Goal: Transaction & Acquisition: Purchase product/service

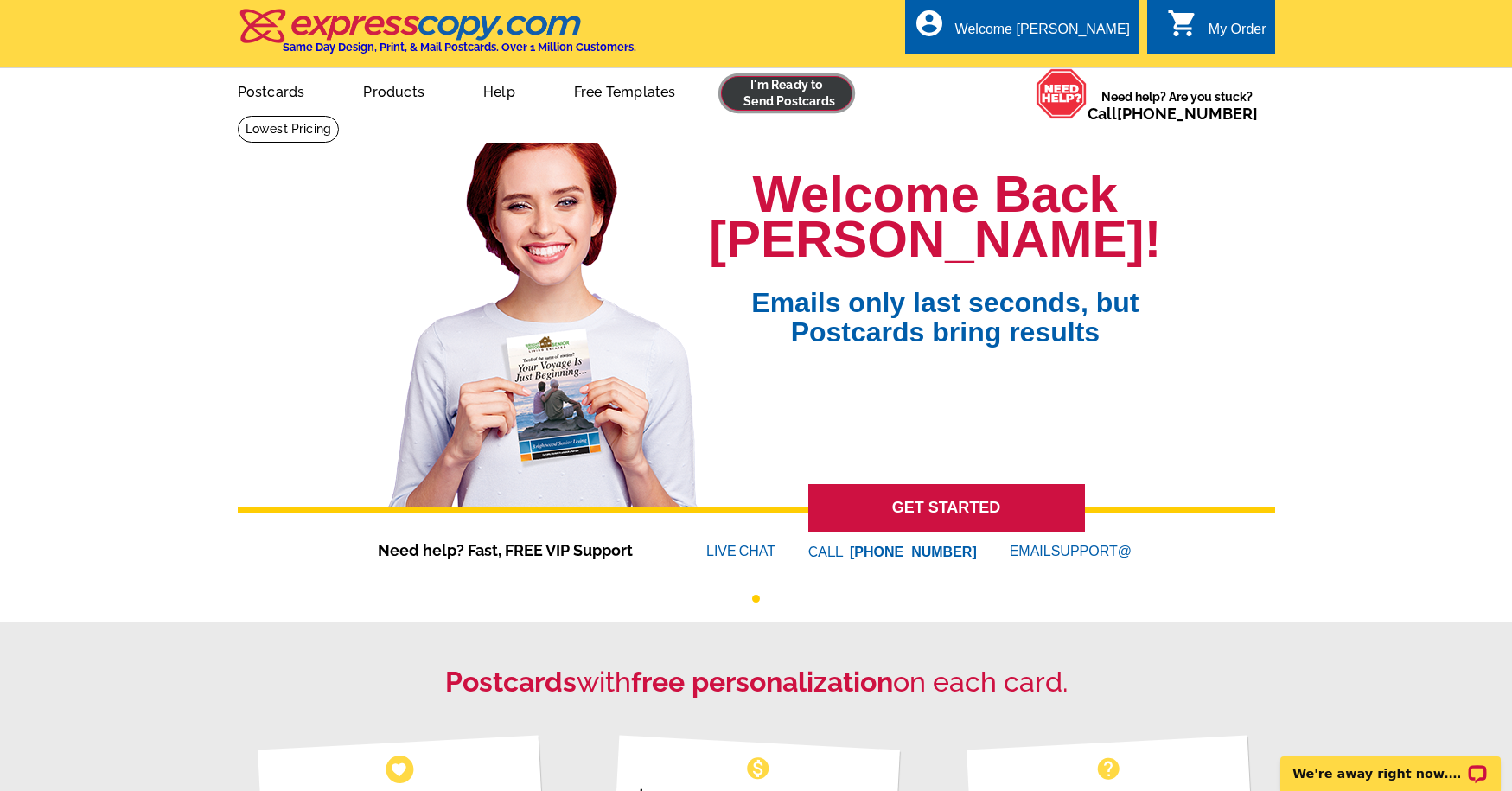
click at [783, 91] on link at bounding box center [786, 93] width 132 height 34
click at [736, 83] on link at bounding box center [786, 93] width 132 height 34
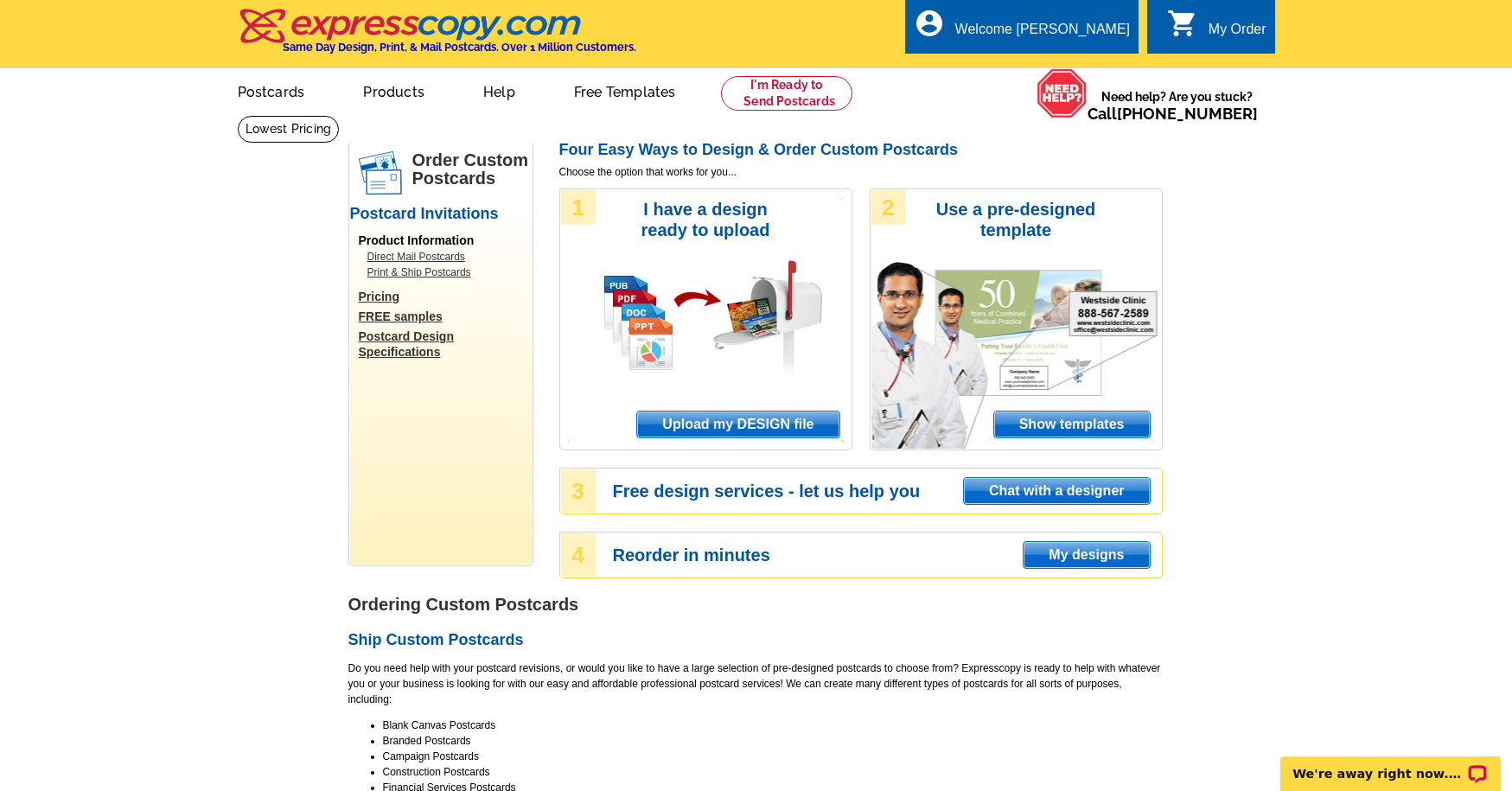
click at [752, 422] on span "Upload my DESIGN file" at bounding box center [737, 424] width 201 height 25
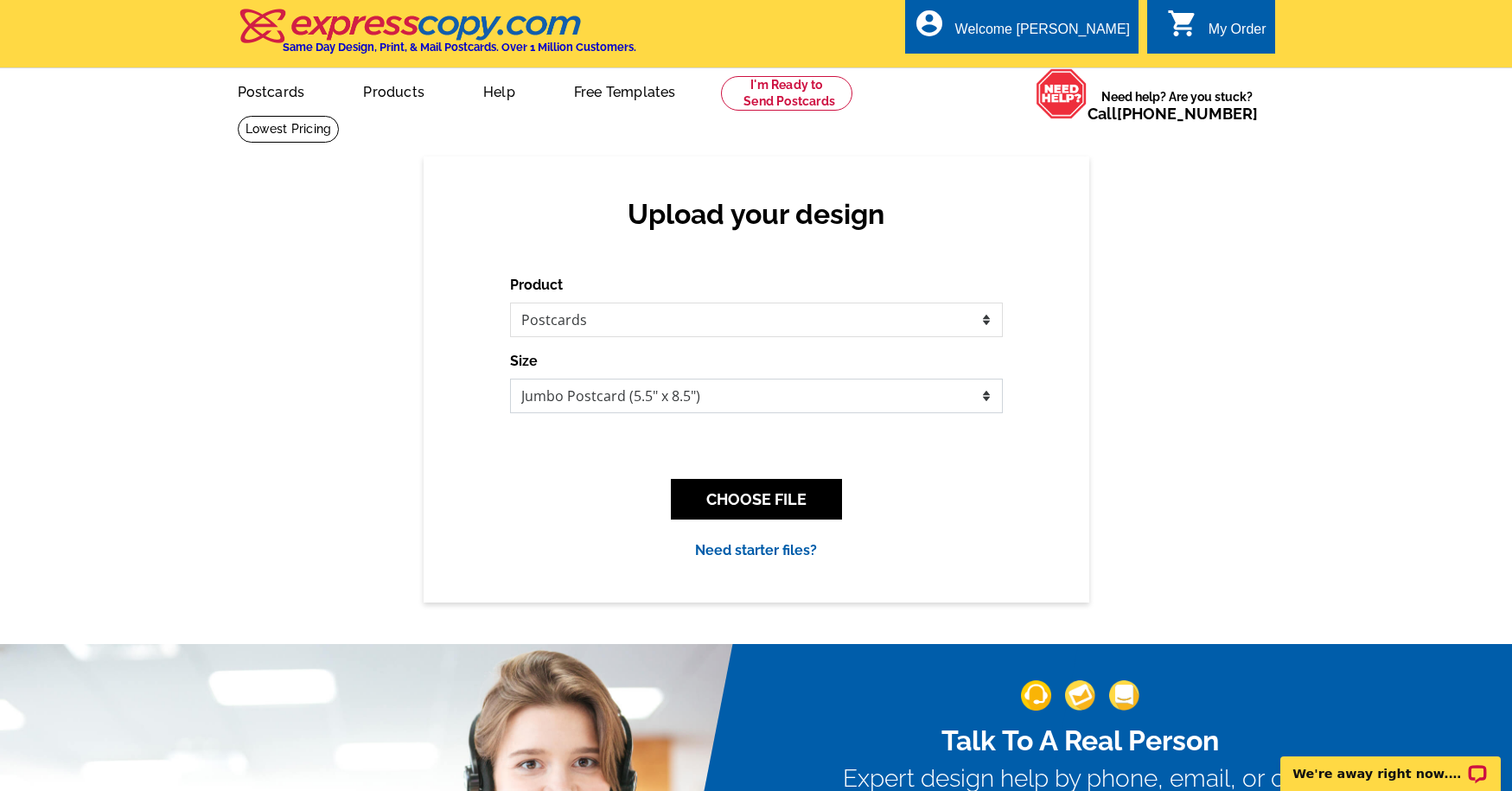
click at [765, 397] on select "Jumbo Postcard (5.5" x 8.5") Regular Postcard (4.25" x 5.6") Panoramic Postcard…" at bounding box center [756, 395] width 492 height 34
click at [755, 496] on button "CHOOSE FILE" at bounding box center [756, 498] width 172 height 40
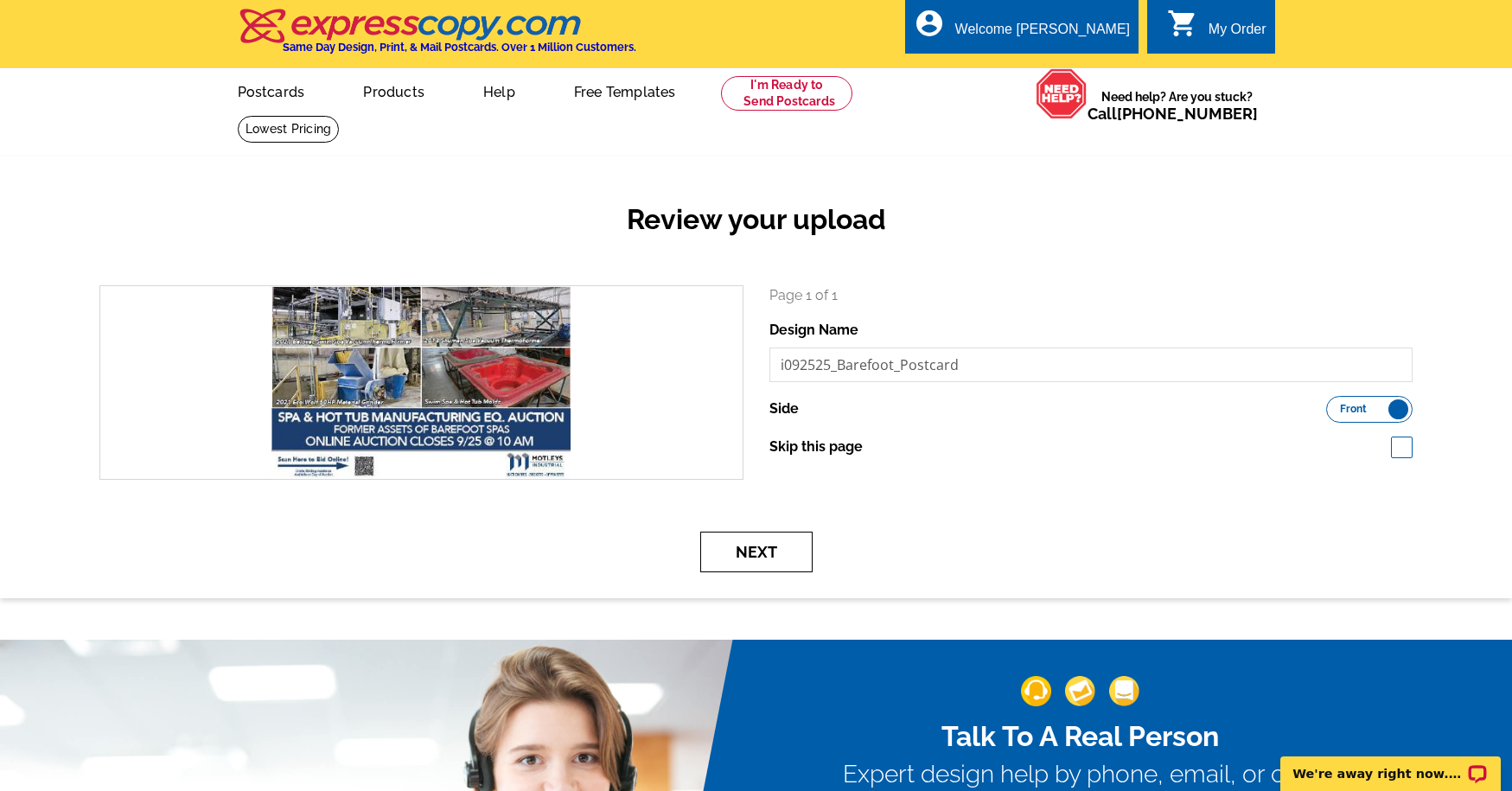
click at [744, 552] on button "Next" at bounding box center [756, 551] width 113 height 40
click at [761, 550] on button "Next" at bounding box center [756, 551] width 113 height 40
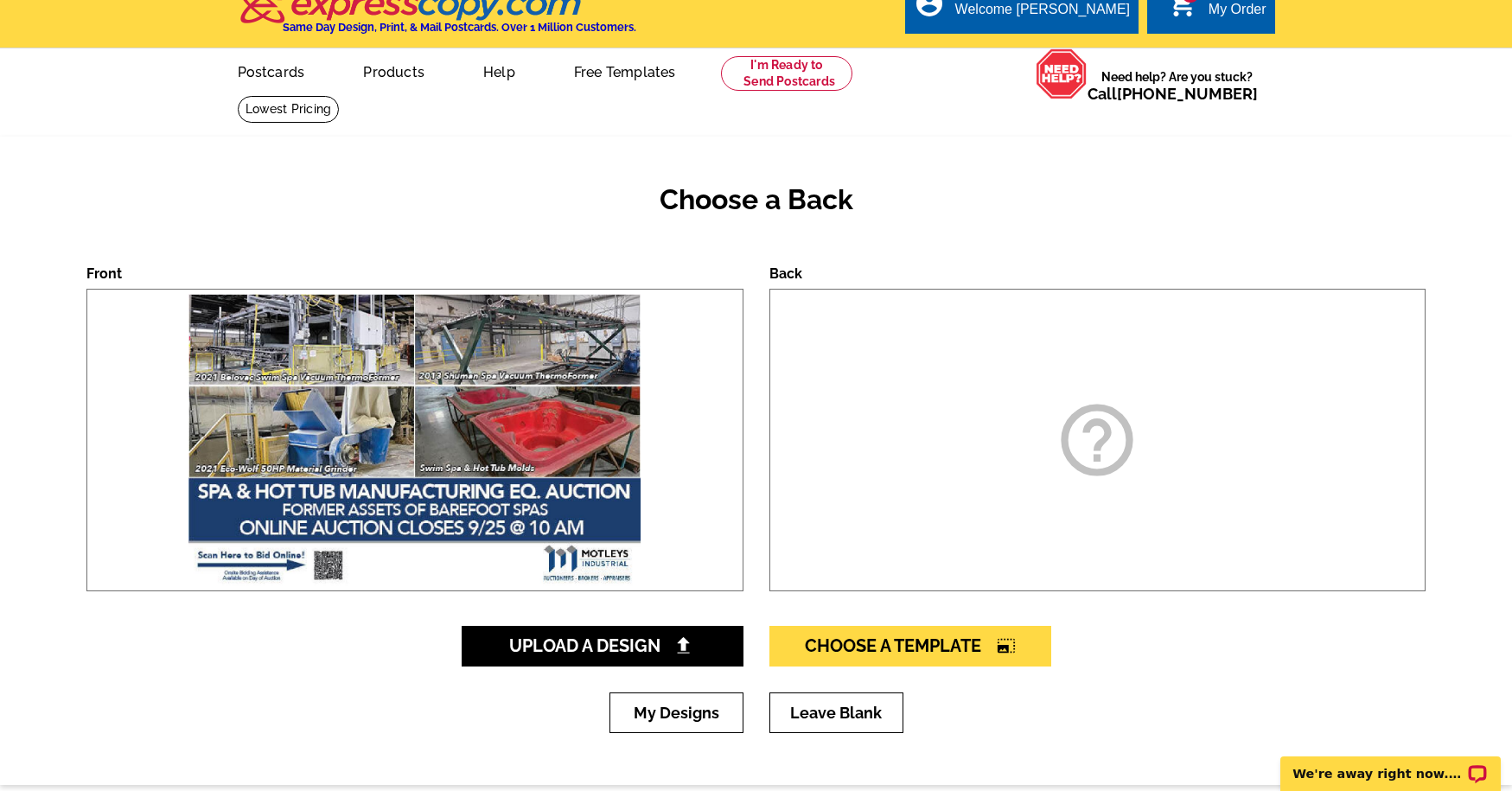
scroll to position [80, 0]
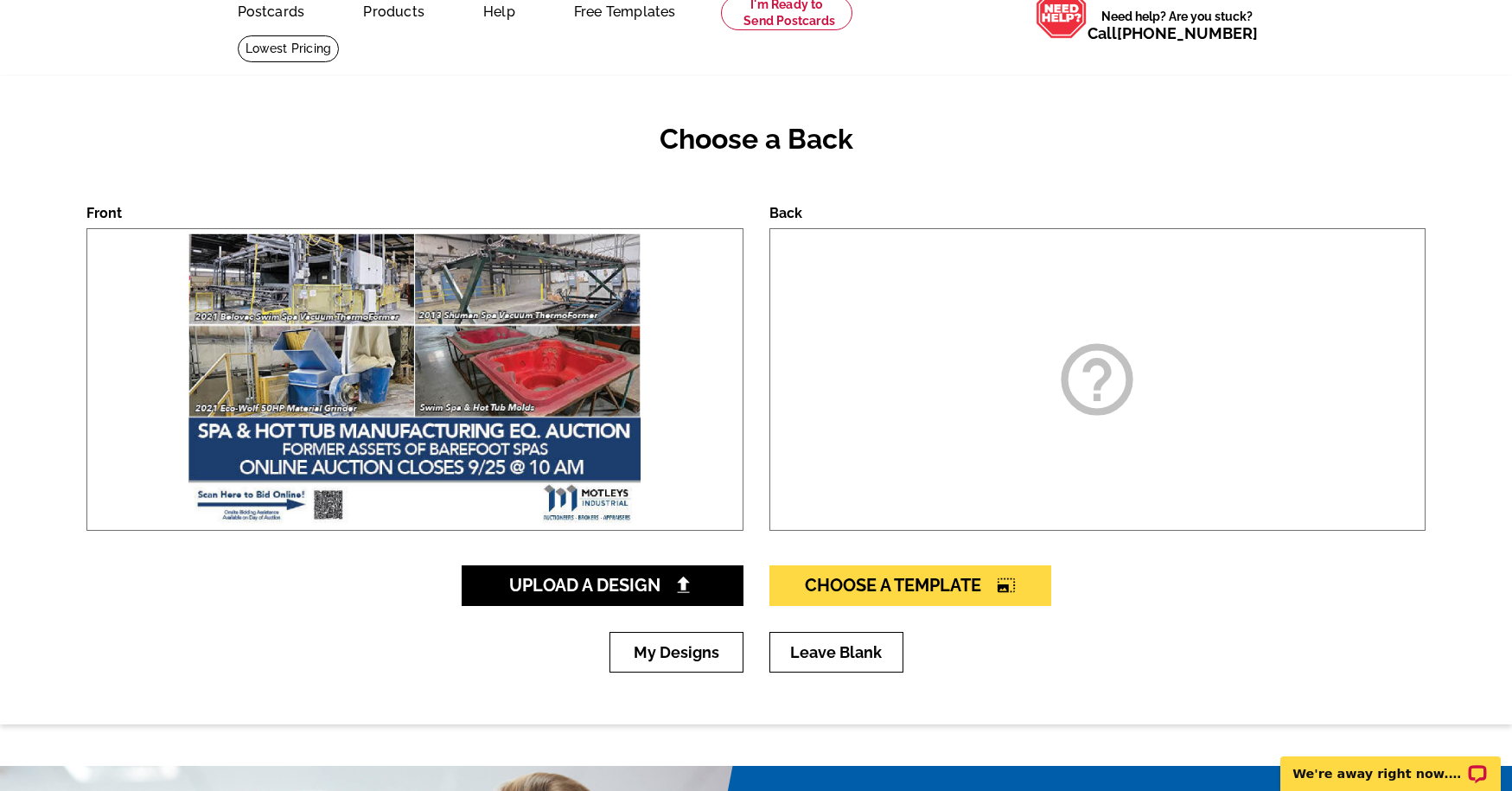
click at [1029, 387] on div "help_outline" at bounding box center [1098, 379] width 657 height 303
click at [1092, 377] on icon "help_outline" at bounding box center [1097, 379] width 86 height 86
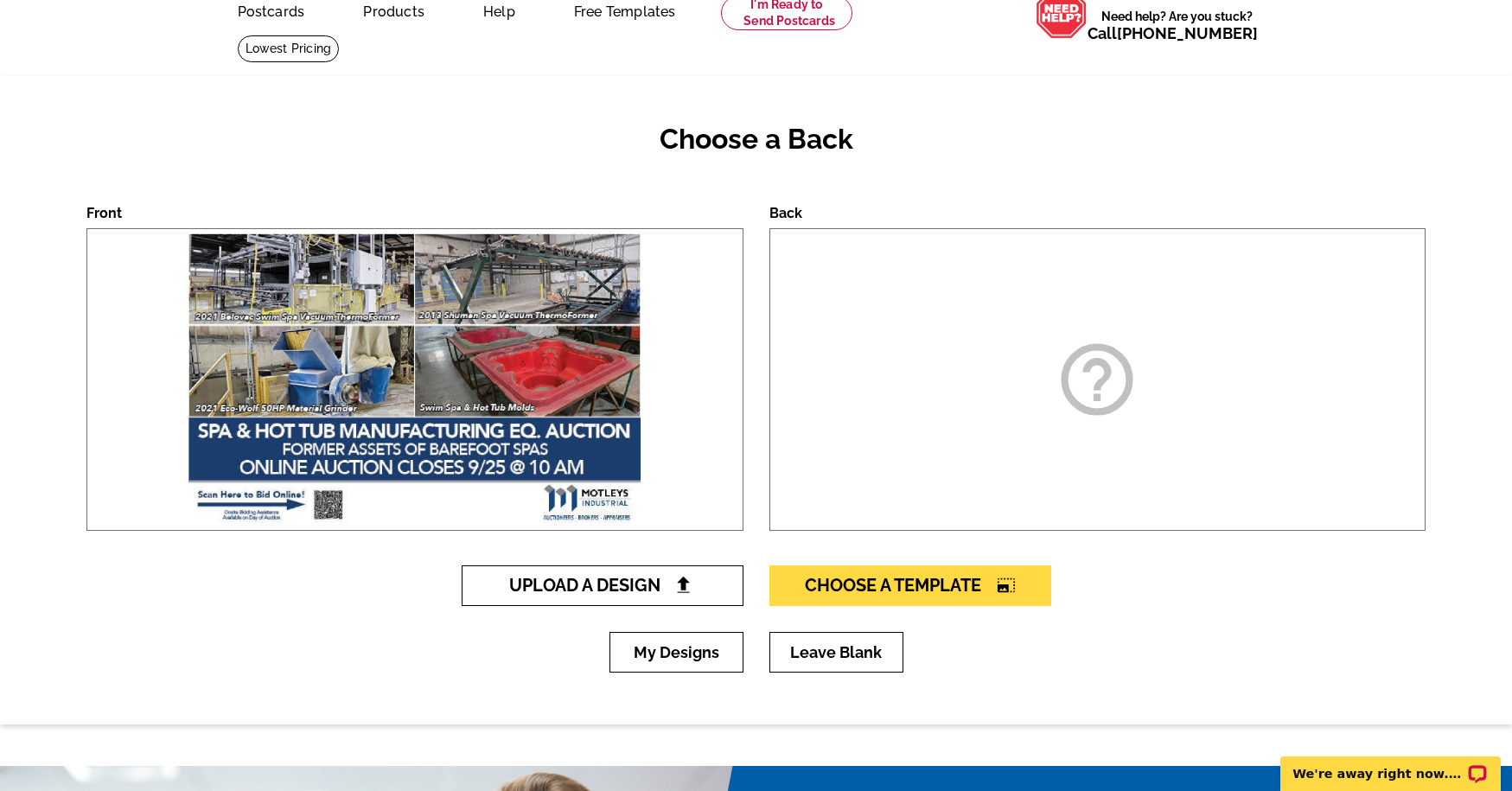
click at [657, 580] on span "Upload A Design" at bounding box center [602, 584] width 186 height 21
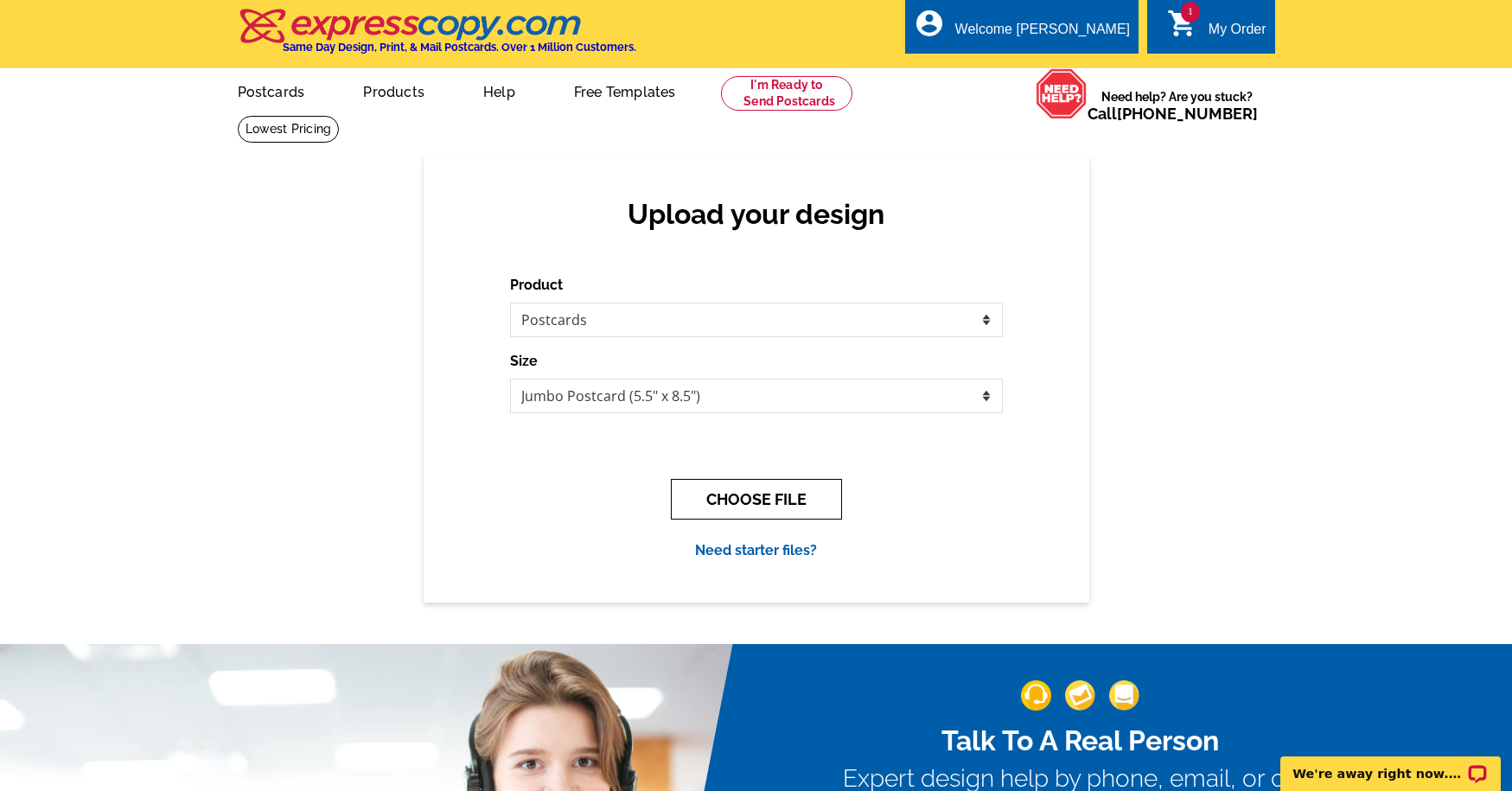
click at [755, 494] on button "CHOOSE FILE" at bounding box center [756, 498] width 172 height 40
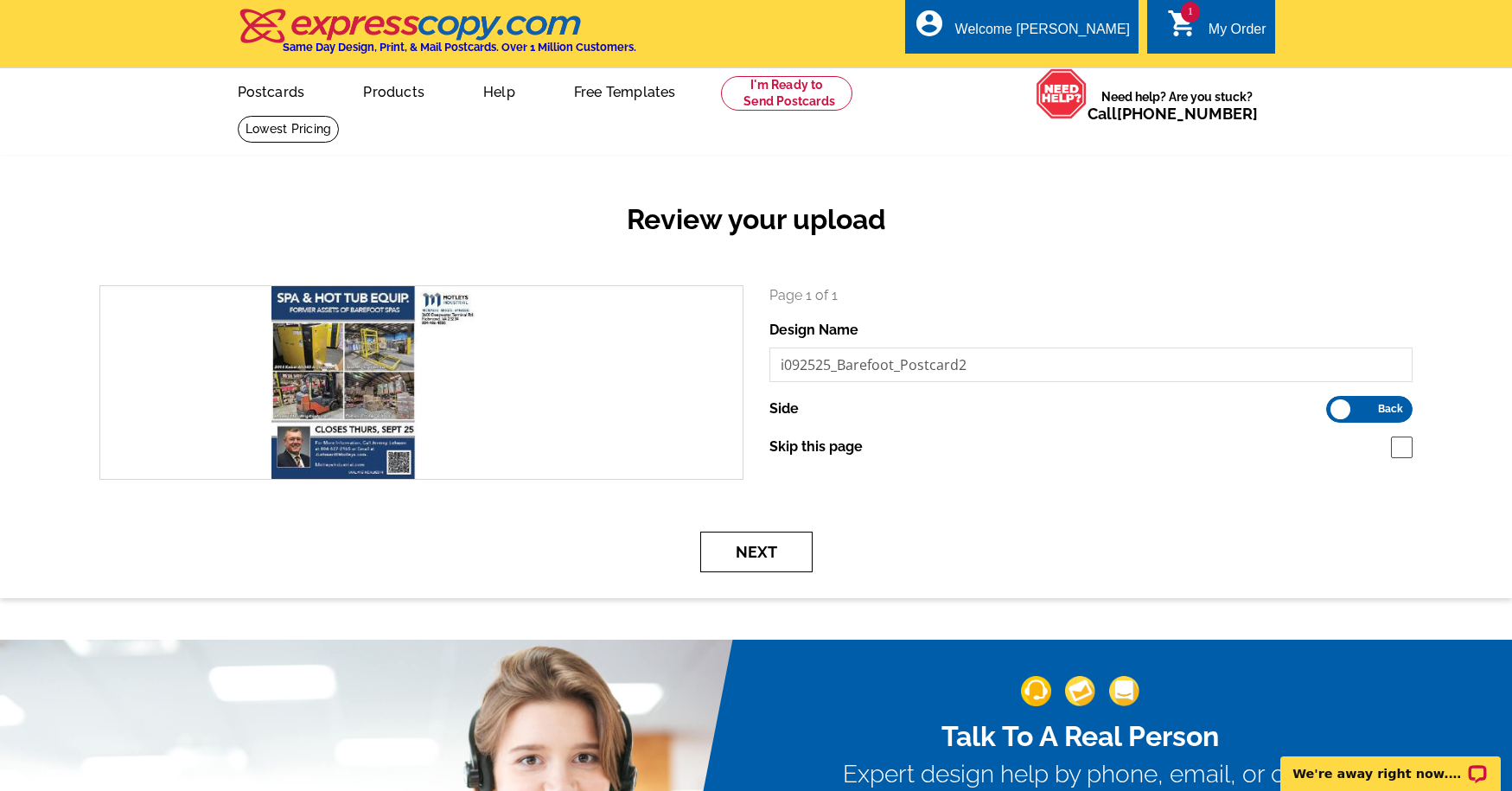
click at [762, 555] on button "Next" at bounding box center [756, 551] width 113 height 40
click at [749, 550] on button "Next" at bounding box center [756, 551] width 113 height 40
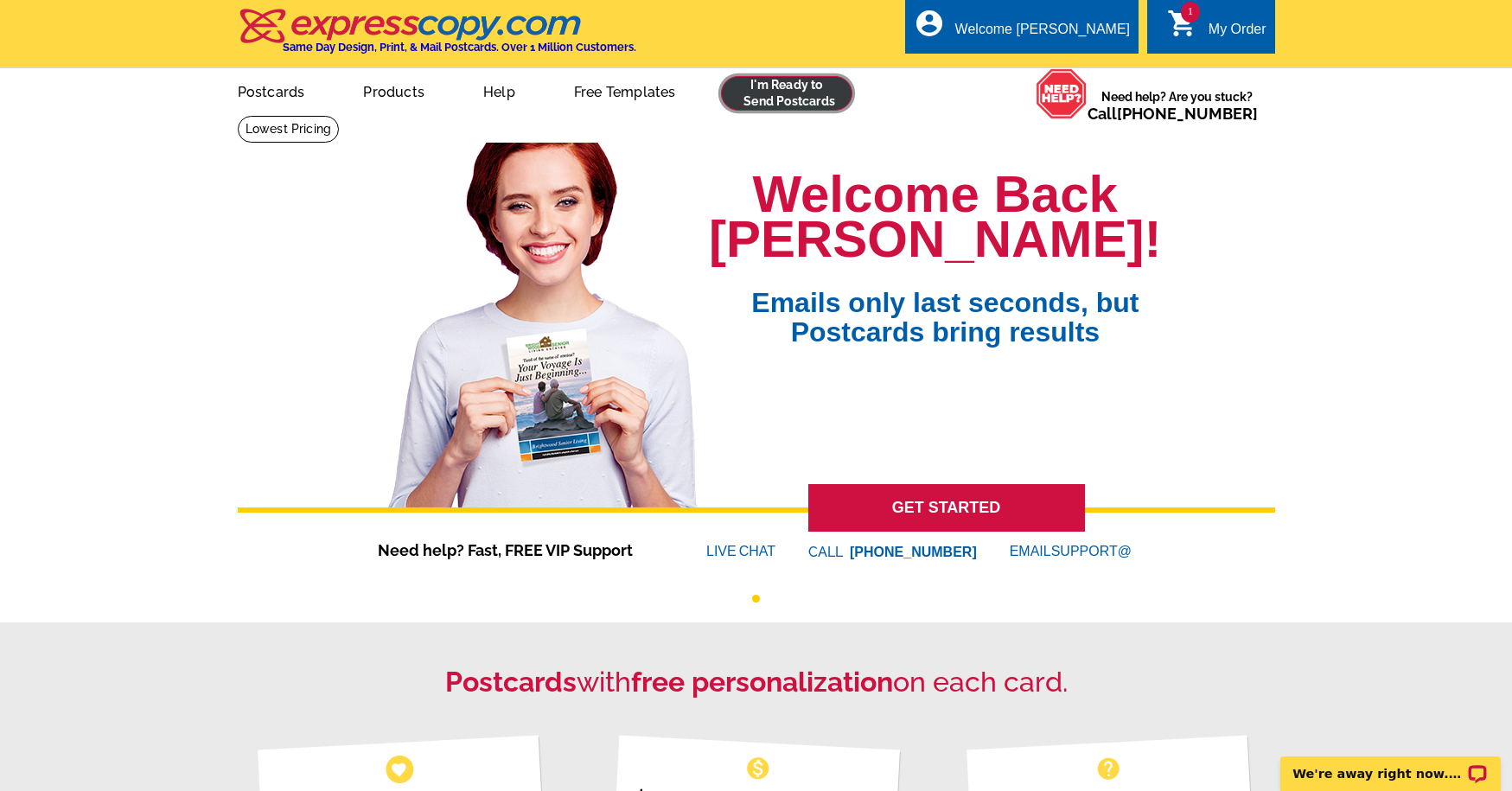
click at [813, 95] on link at bounding box center [786, 93] width 132 height 34
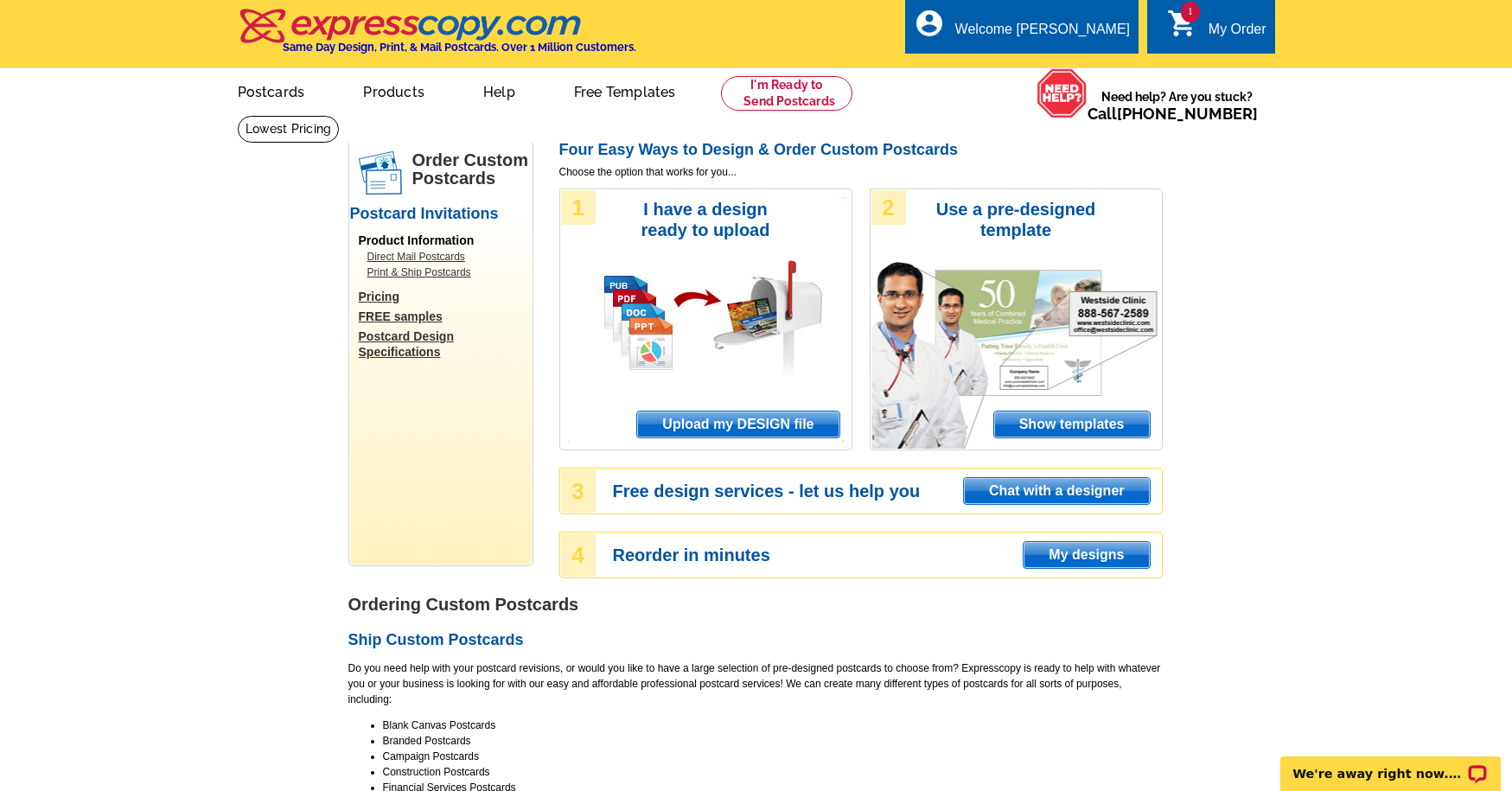
click at [708, 416] on span "Upload my DESIGN file" at bounding box center [737, 424] width 201 height 25
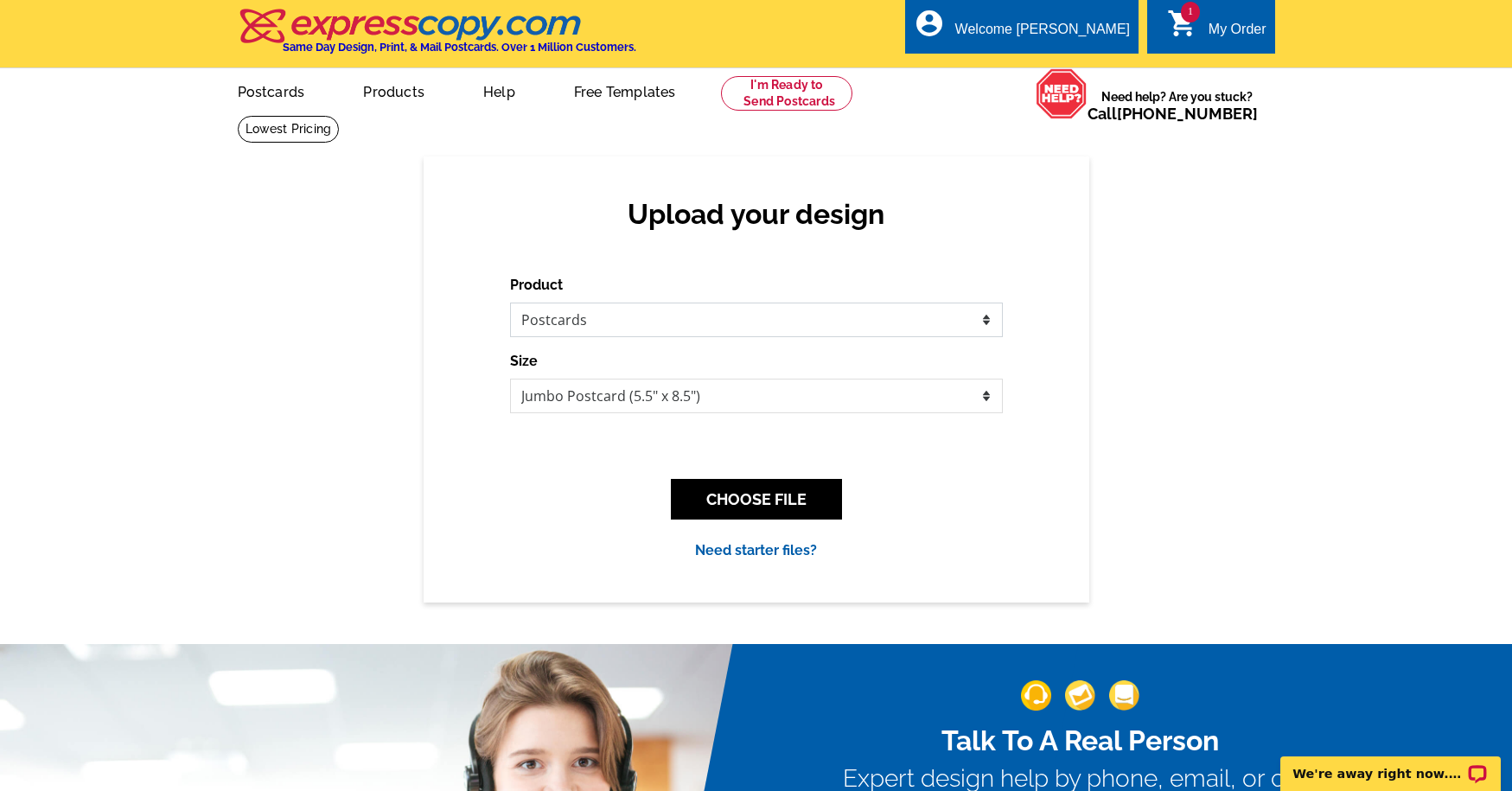
click at [628, 321] on select "Please select the type of file... Postcards Business Cards Letters and flyers G…" at bounding box center [756, 320] width 492 height 34
click at [718, 503] on button "CHOOSE FILE" at bounding box center [756, 498] width 172 height 40
click at [746, 488] on button "CHOOSE FILE" at bounding box center [756, 498] width 172 height 40
click at [777, 497] on button "CHOOSE FILE" at bounding box center [756, 498] width 172 height 40
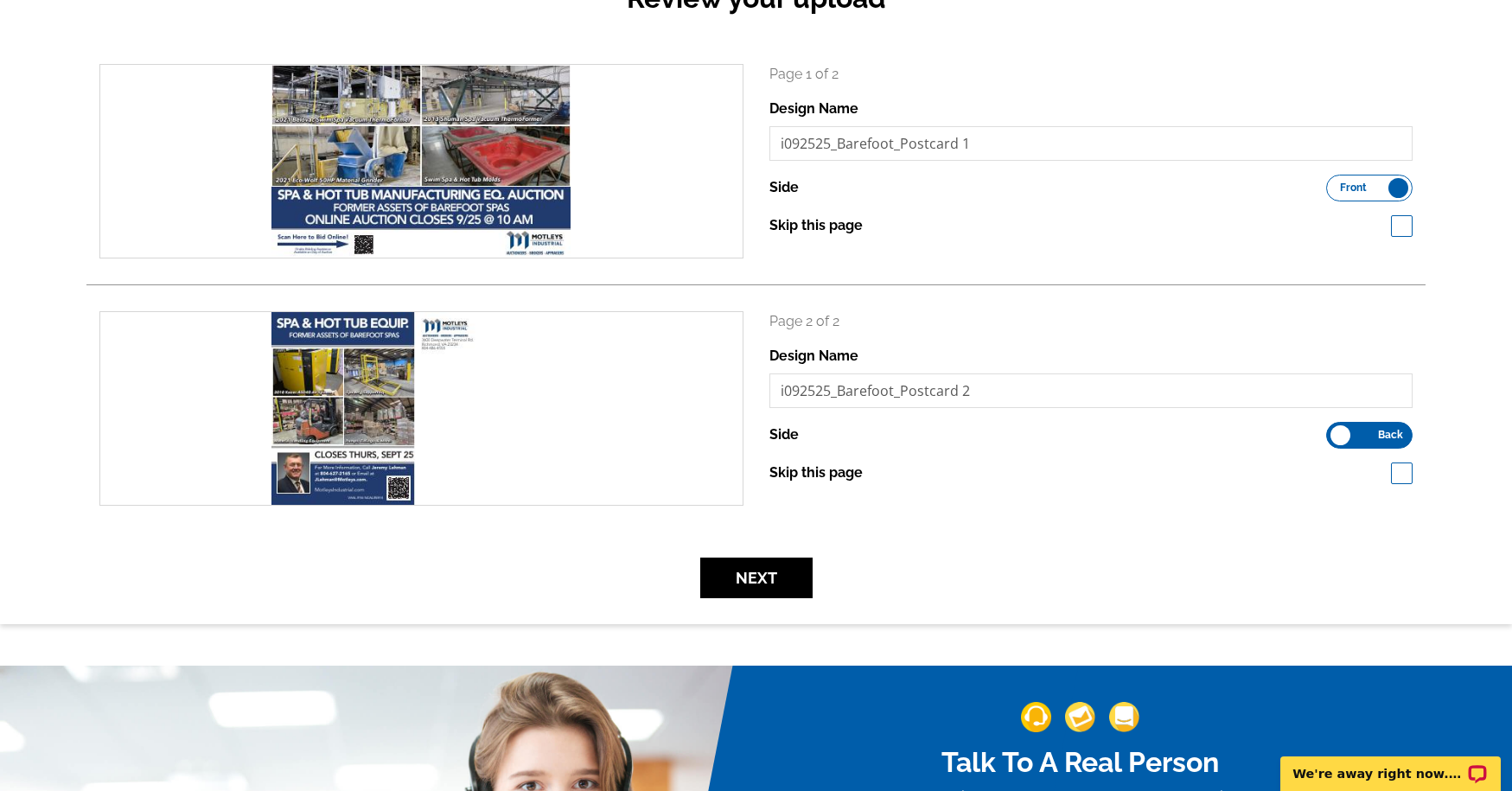
scroll to position [263, 0]
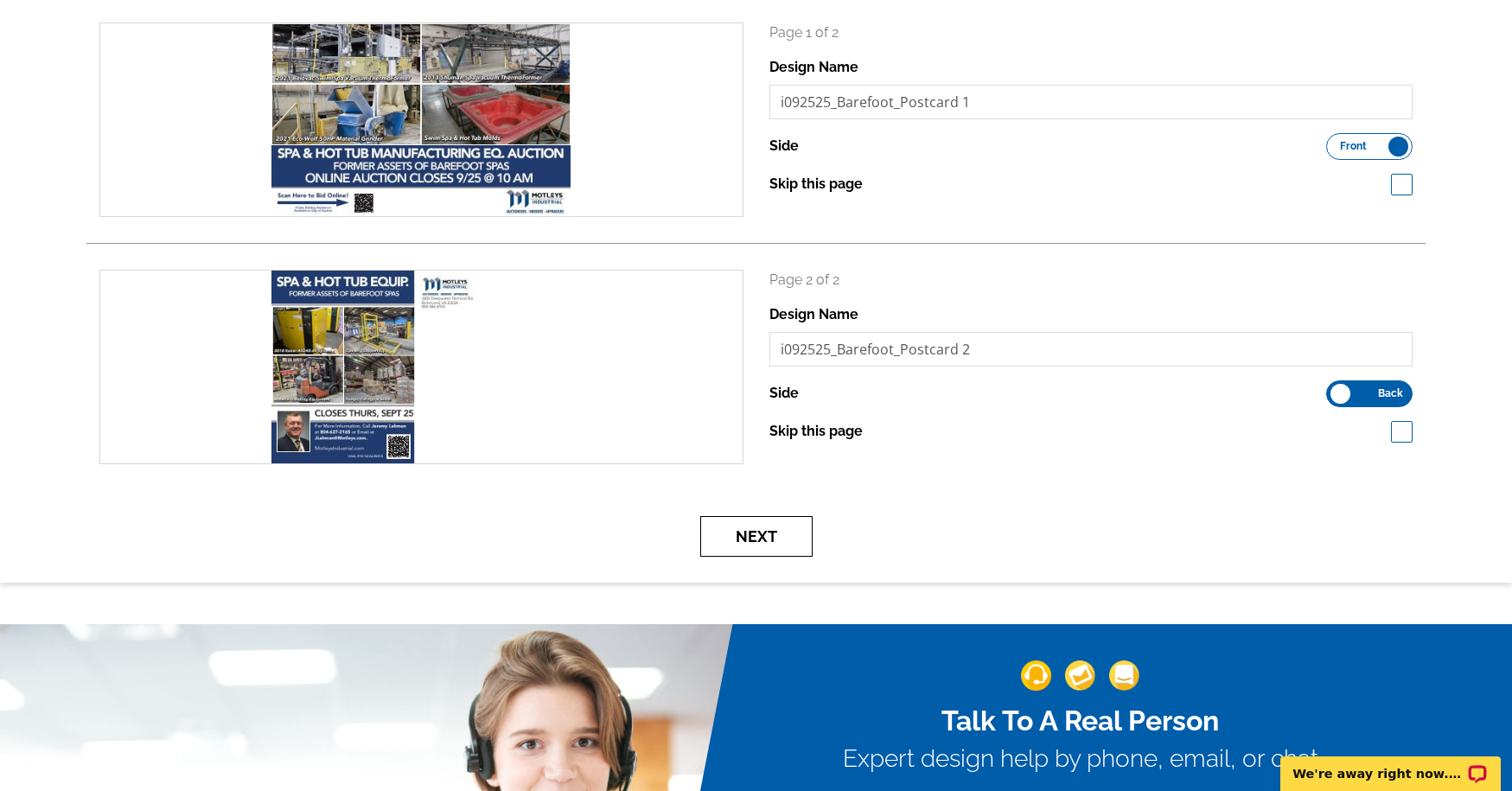
click at [773, 540] on button "Next" at bounding box center [756, 535] width 113 height 40
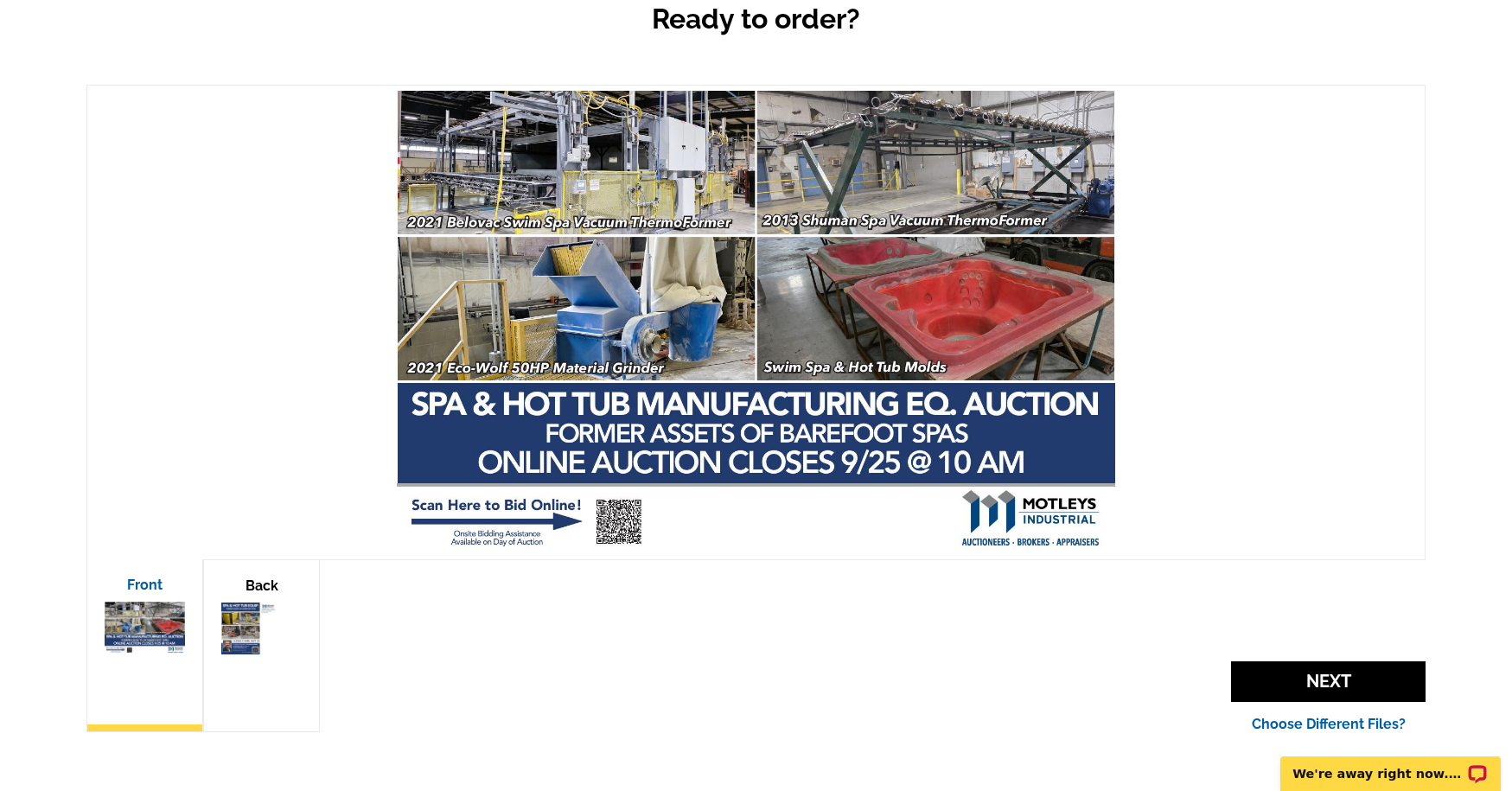
scroll to position [310, 0]
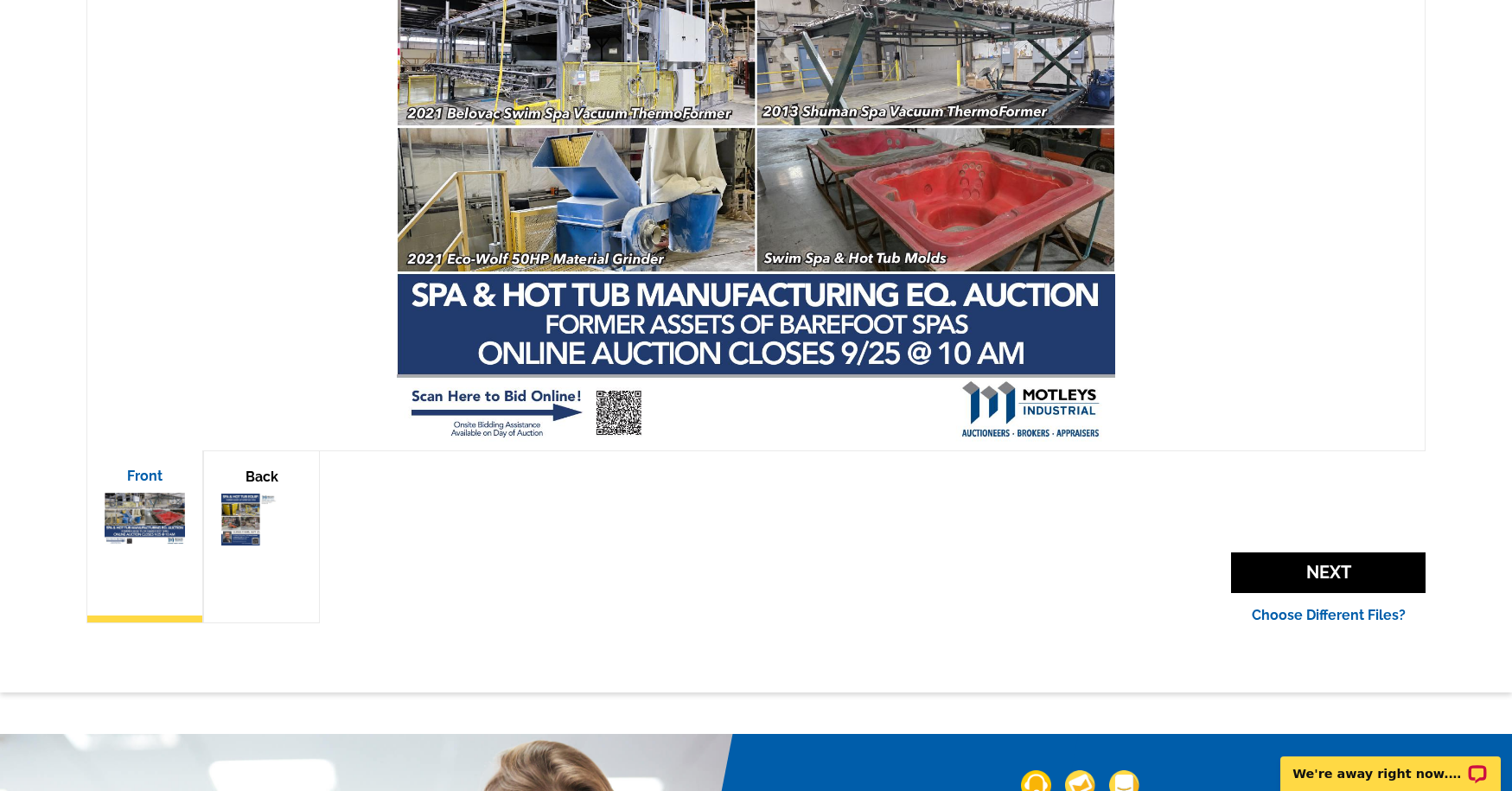
click at [233, 523] on img at bounding box center [262, 519] width 80 height 52
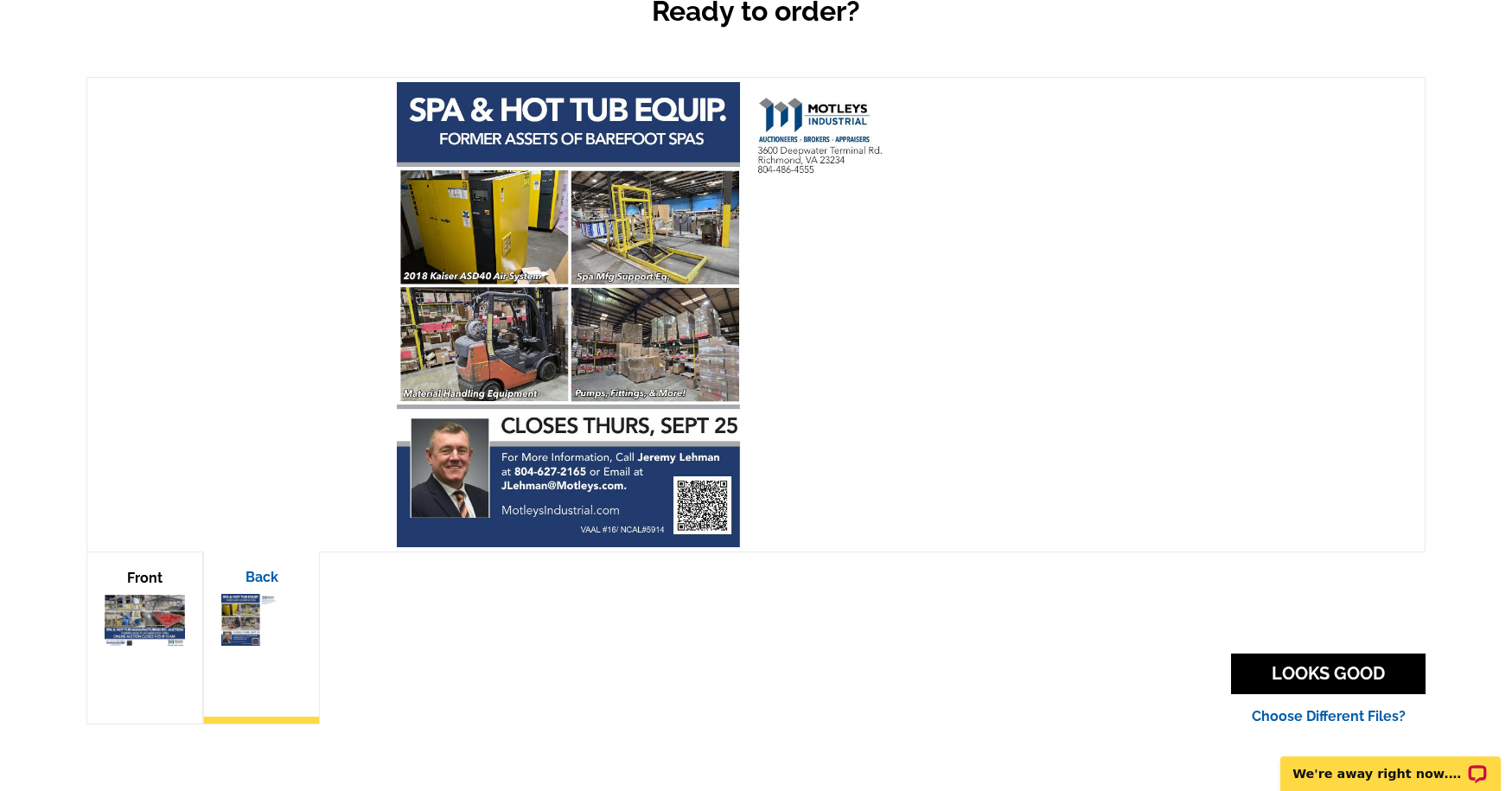
scroll to position [192, 0]
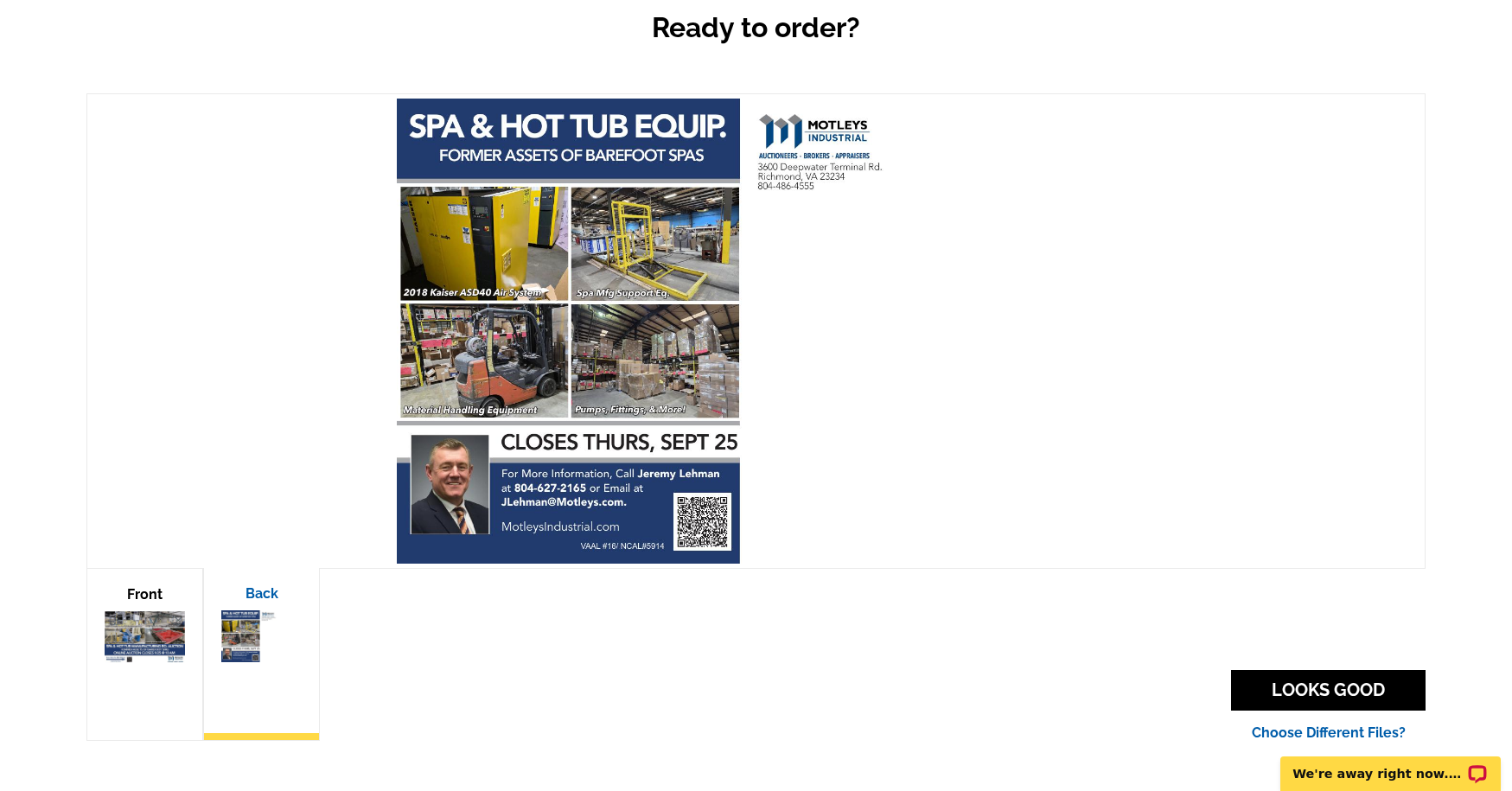
click at [157, 631] on img at bounding box center [145, 636] width 80 height 52
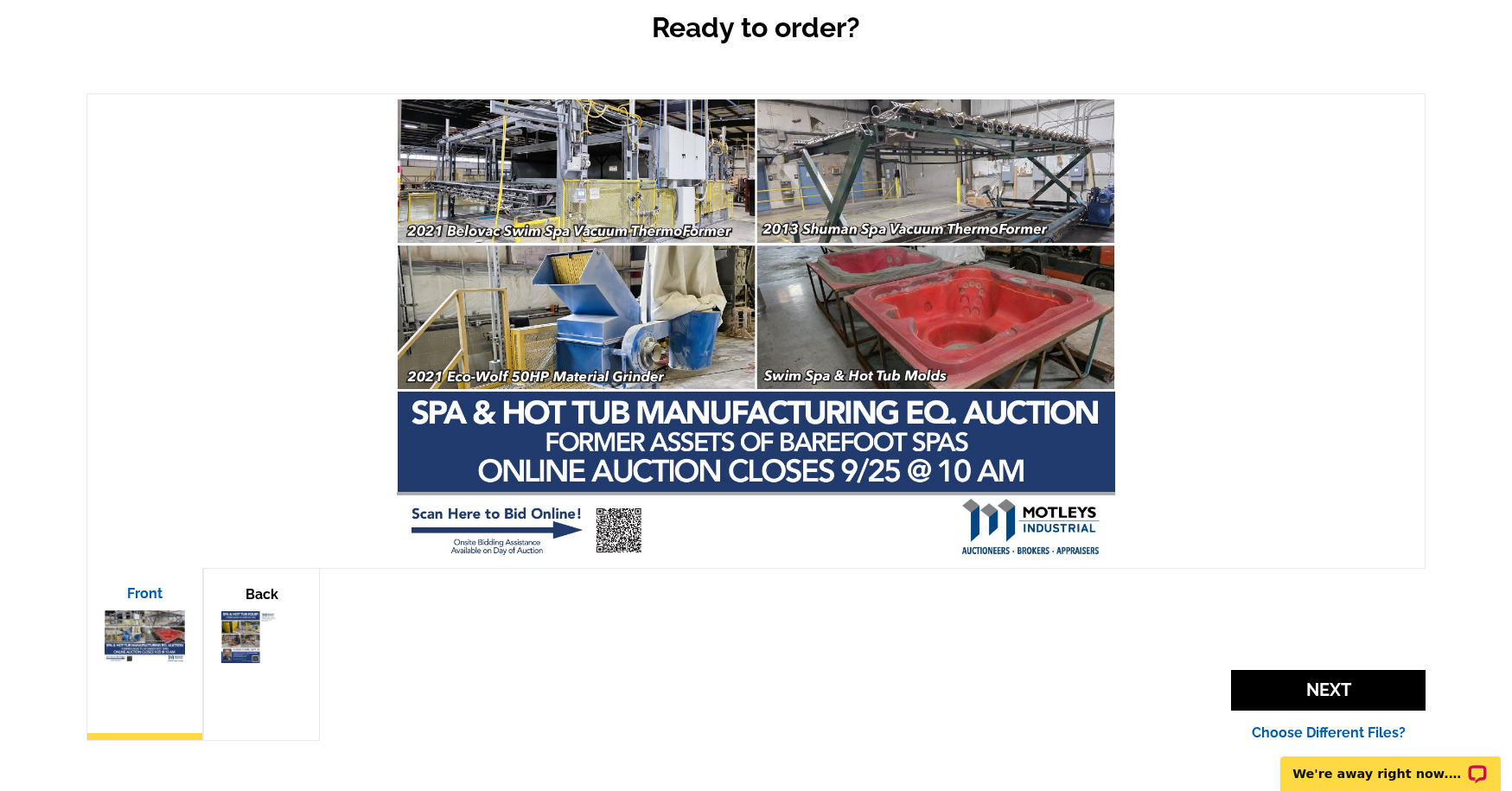
click at [271, 633] on img at bounding box center [262, 636] width 80 height 52
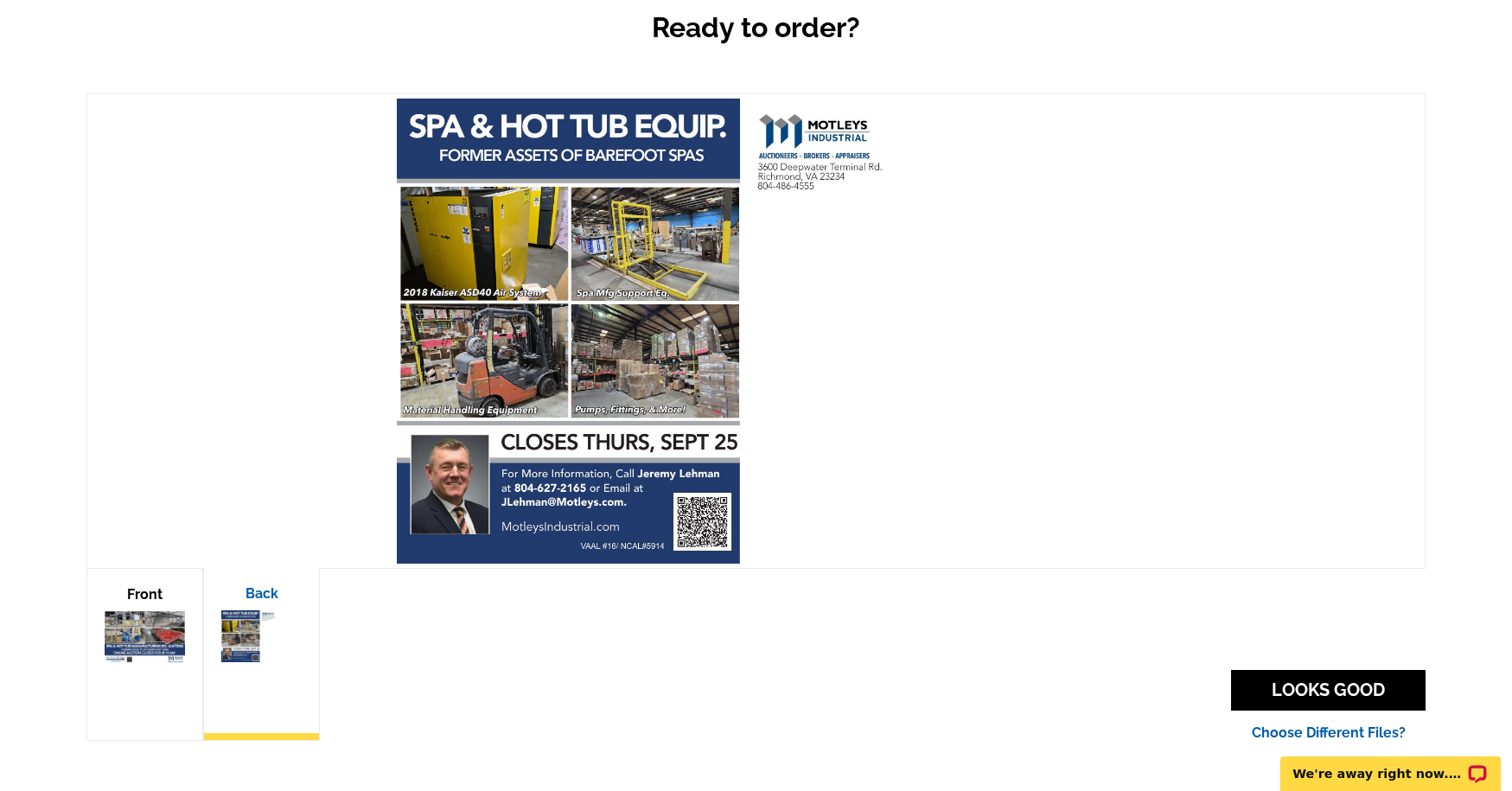
click at [154, 639] on img at bounding box center [145, 636] width 80 height 52
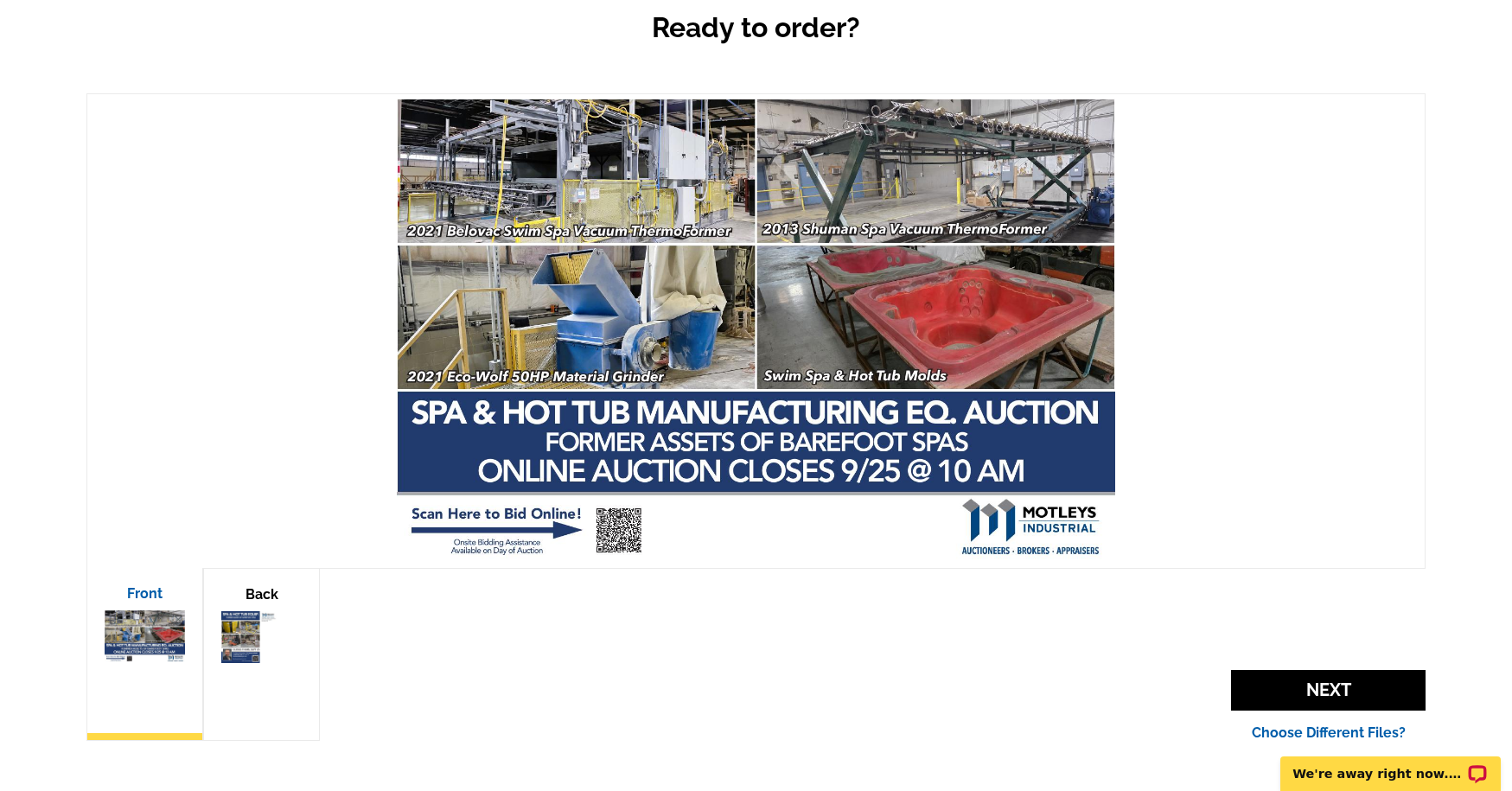
click at [243, 638] on img at bounding box center [262, 636] width 80 height 52
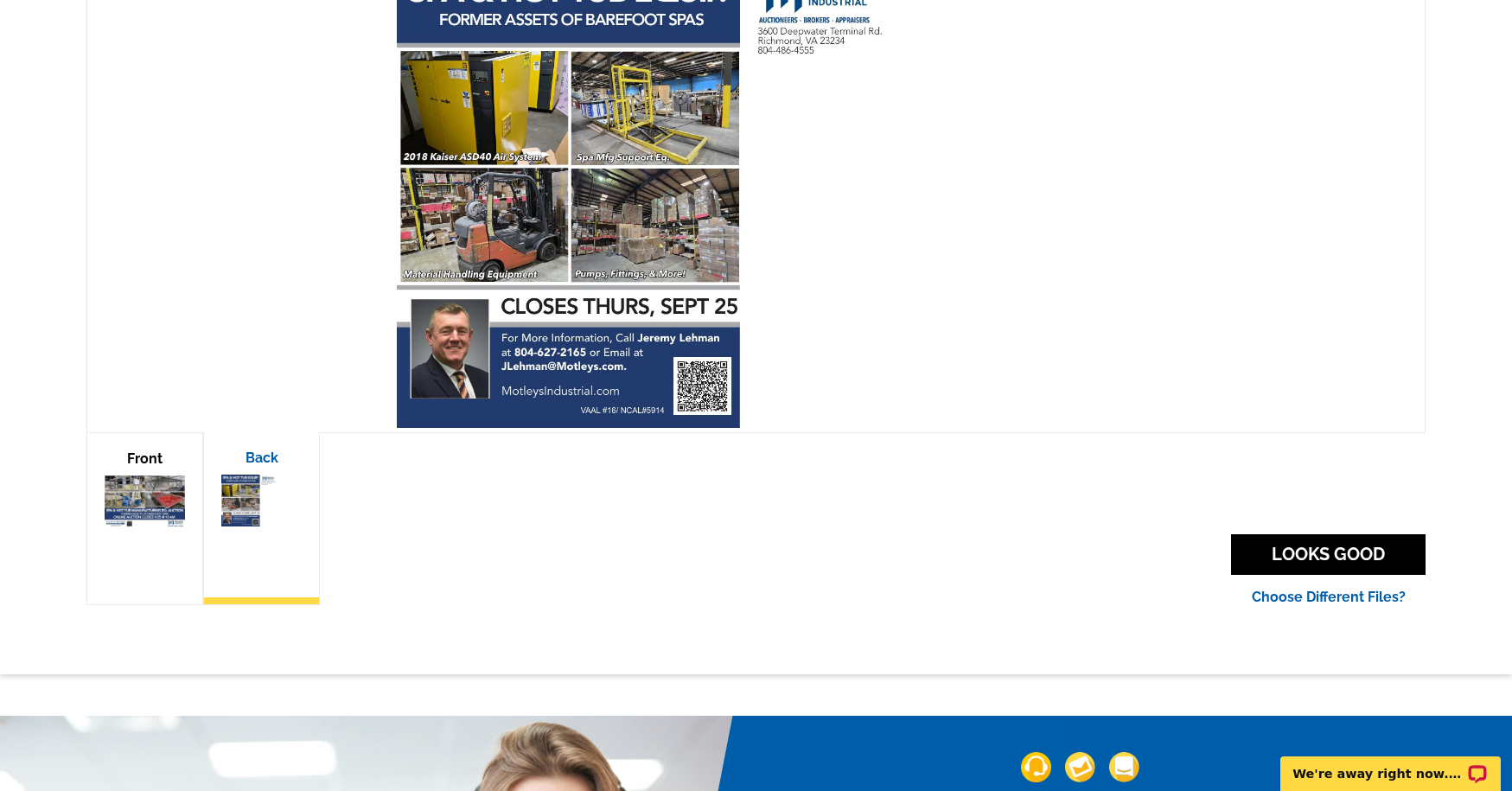
scroll to position [339, 0]
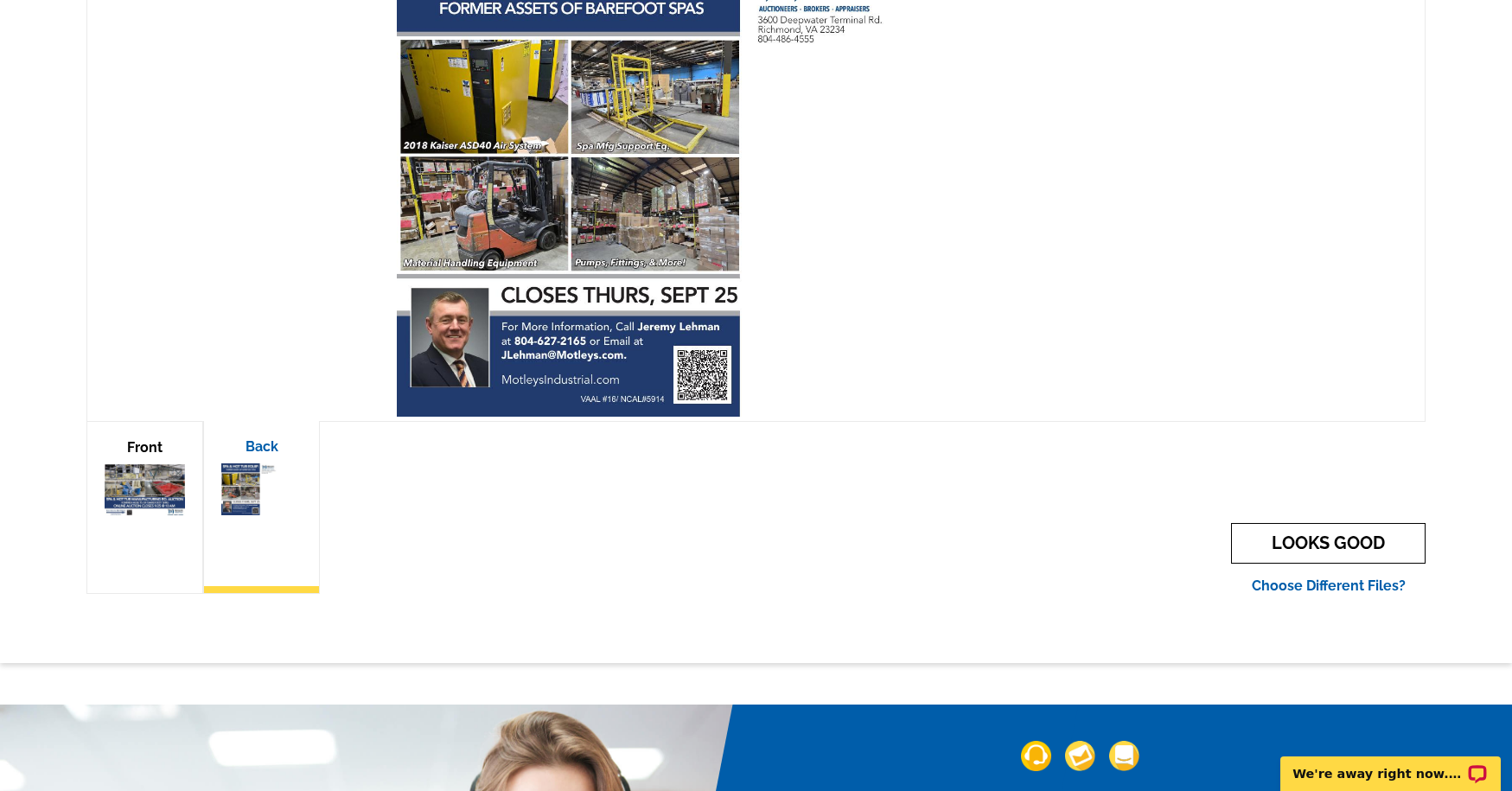
click at [1279, 547] on link "LOOKS GOOD" at bounding box center [1328, 542] width 194 height 40
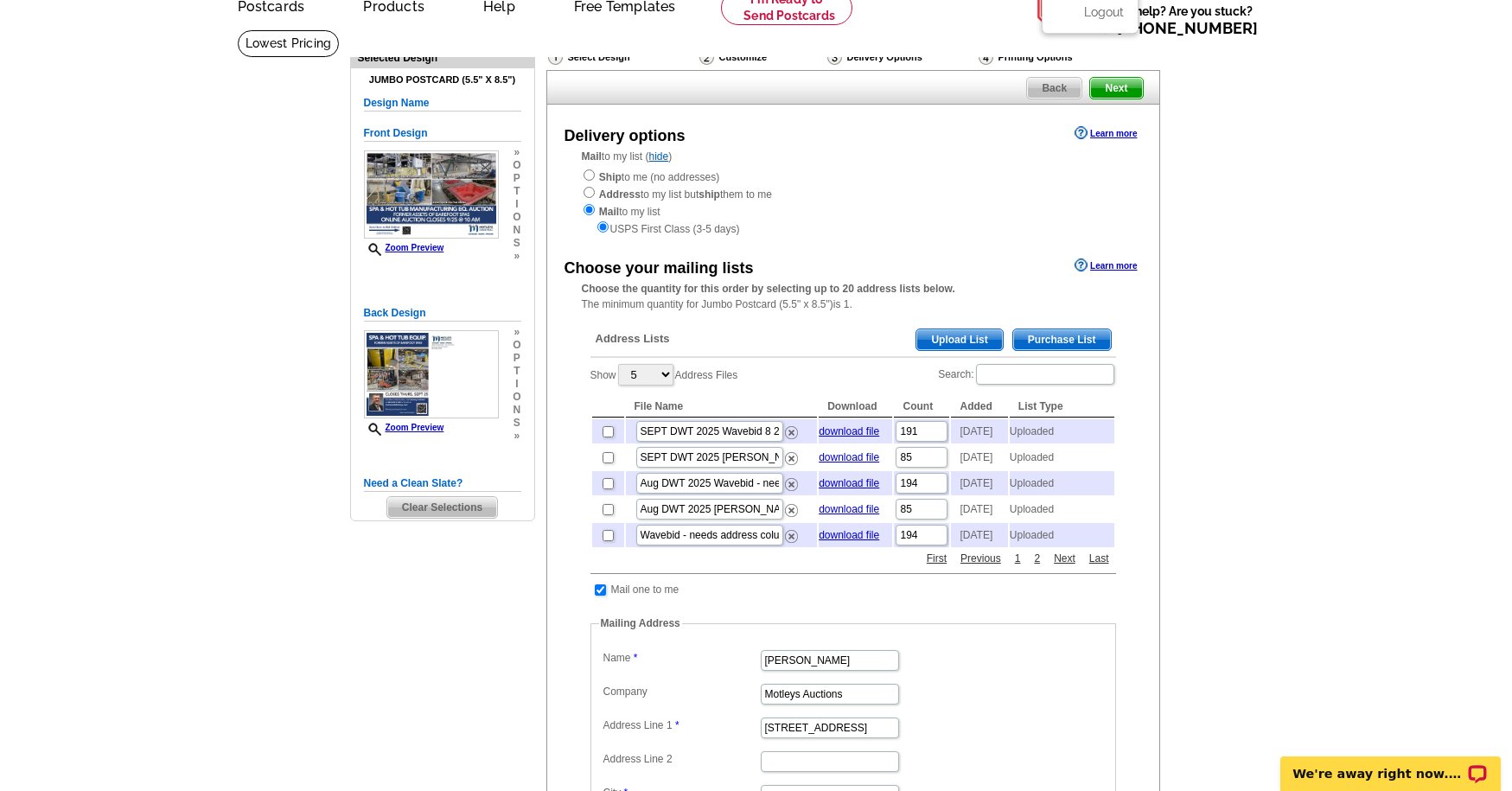
scroll to position [105, 0]
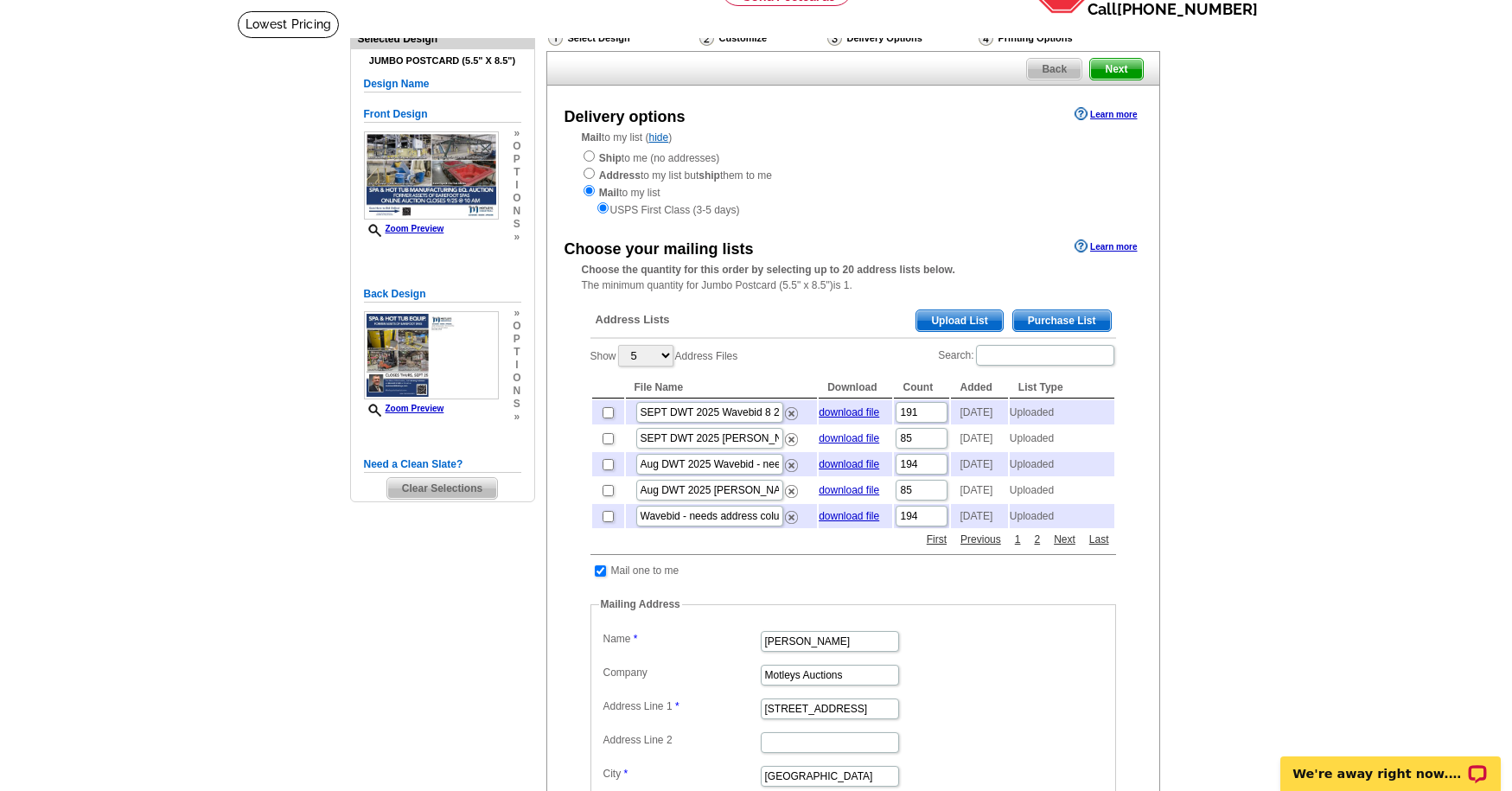
click at [957, 322] on span "Upload List" at bounding box center [958, 320] width 85 height 21
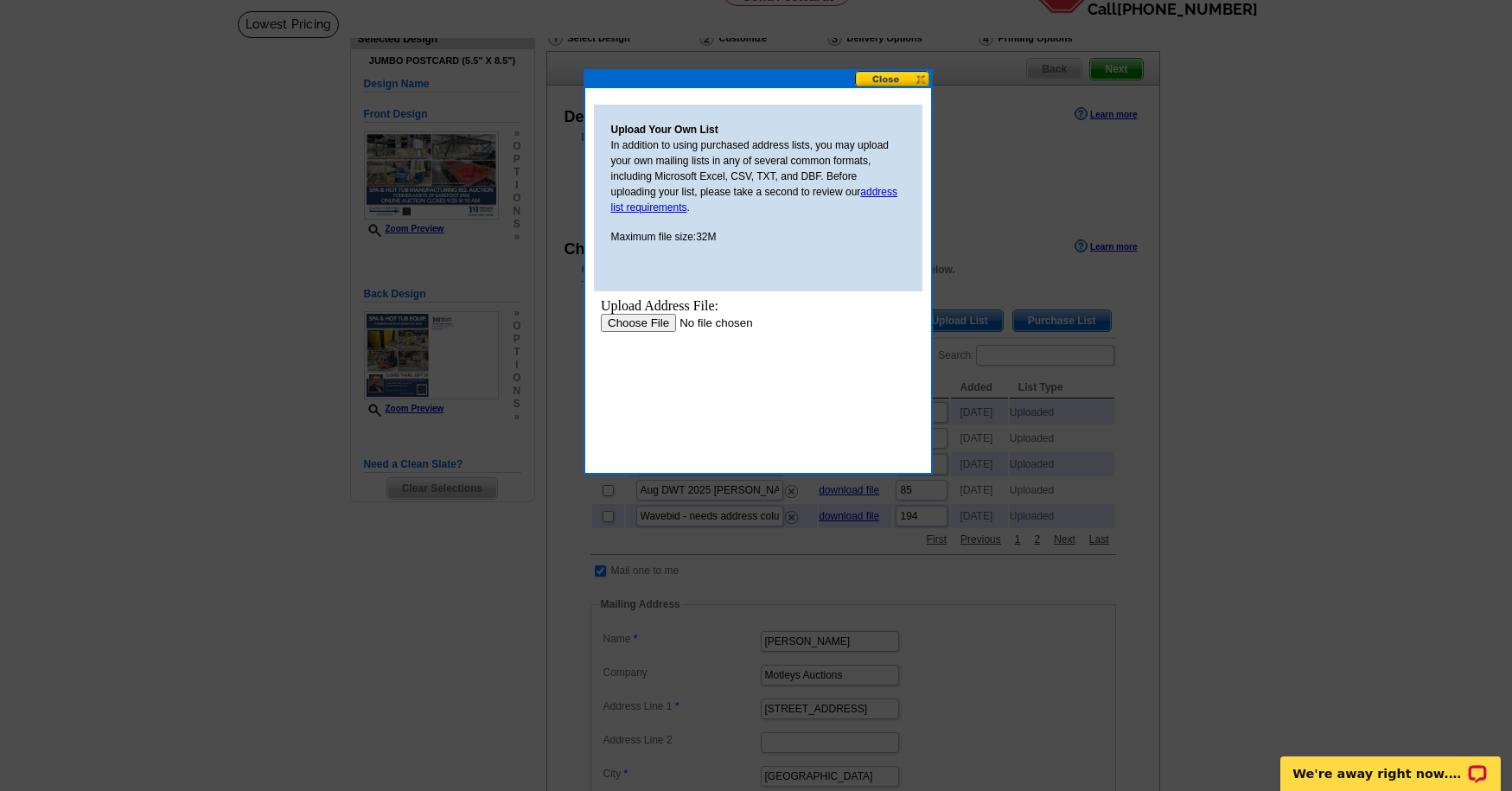
scroll to position [0, 0]
click at [638, 321] on input "file" at bounding box center [709, 322] width 219 height 19
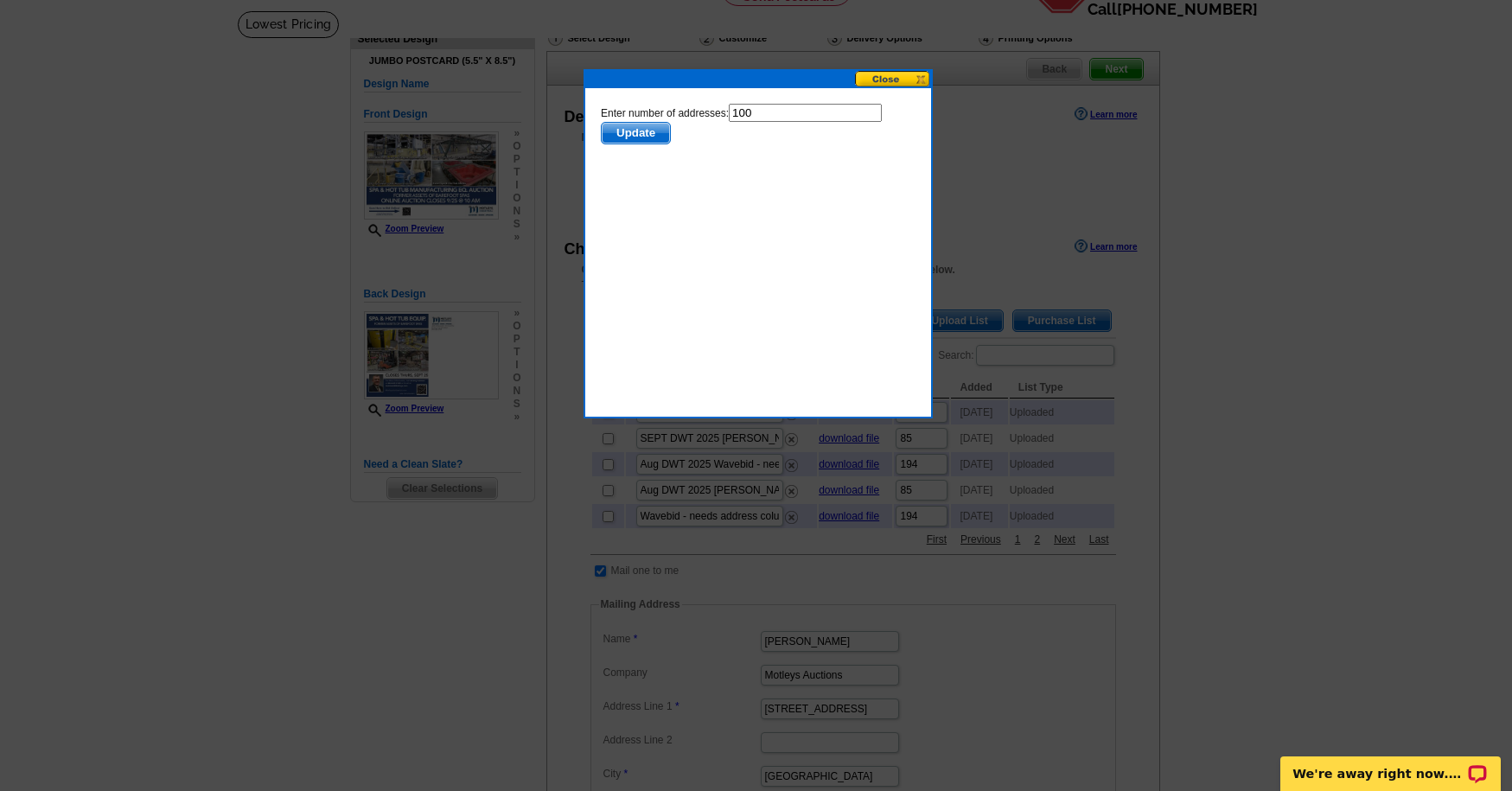
click at [635, 134] on span "Update" at bounding box center [635, 132] width 69 height 21
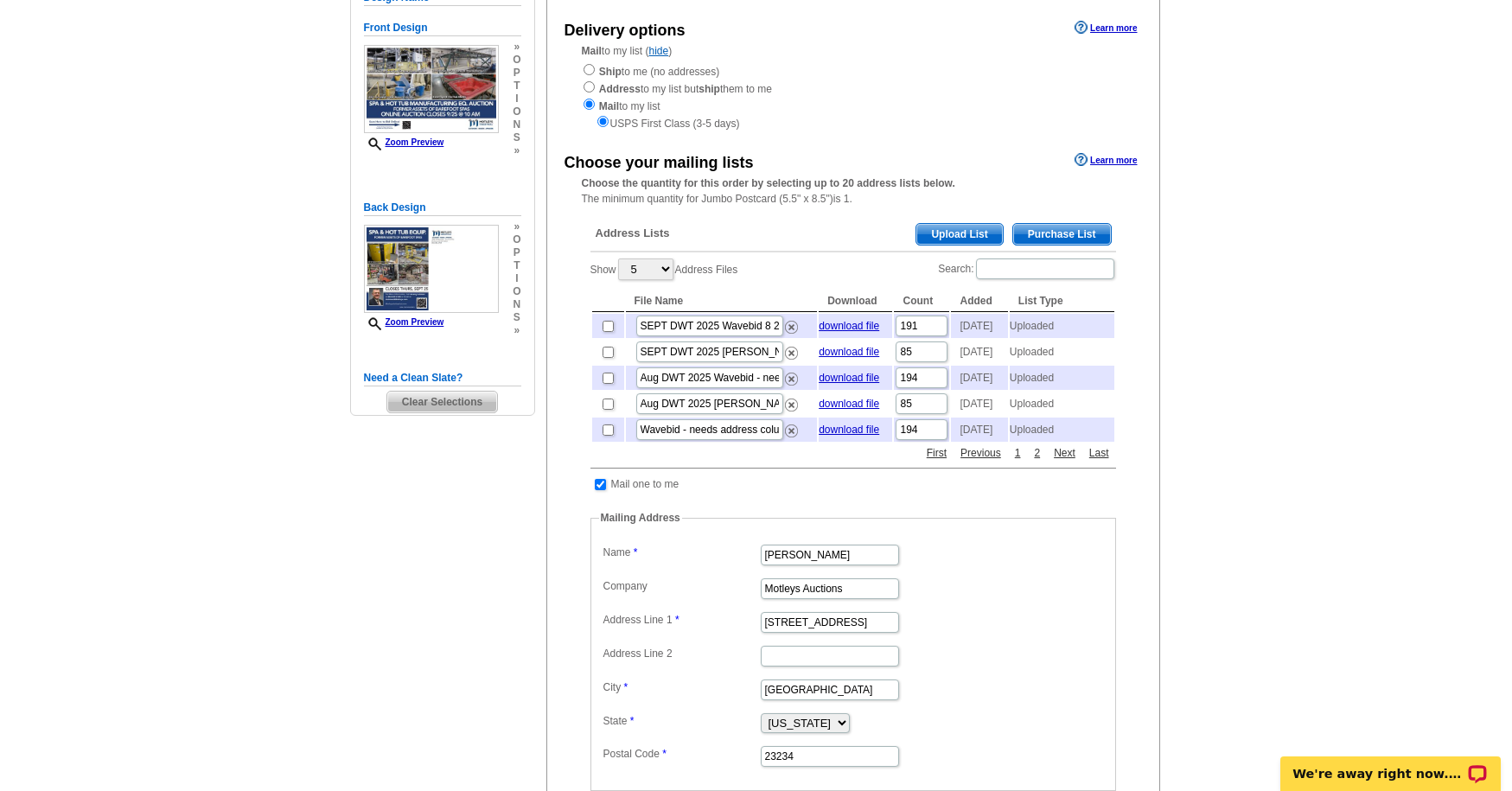
scroll to position [215, 0]
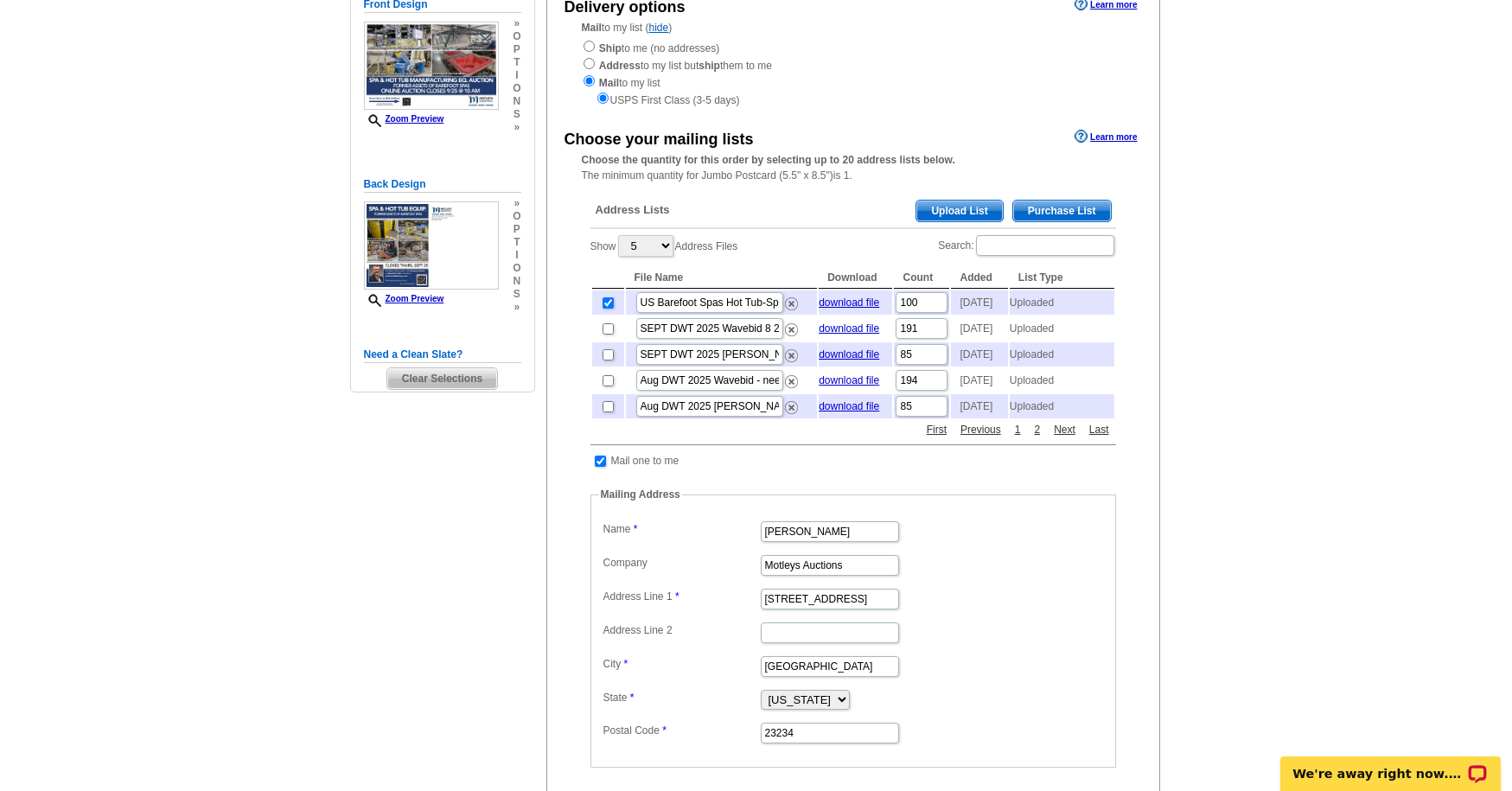
click at [937, 211] on span "Upload List" at bounding box center [958, 211] width 85 height 21
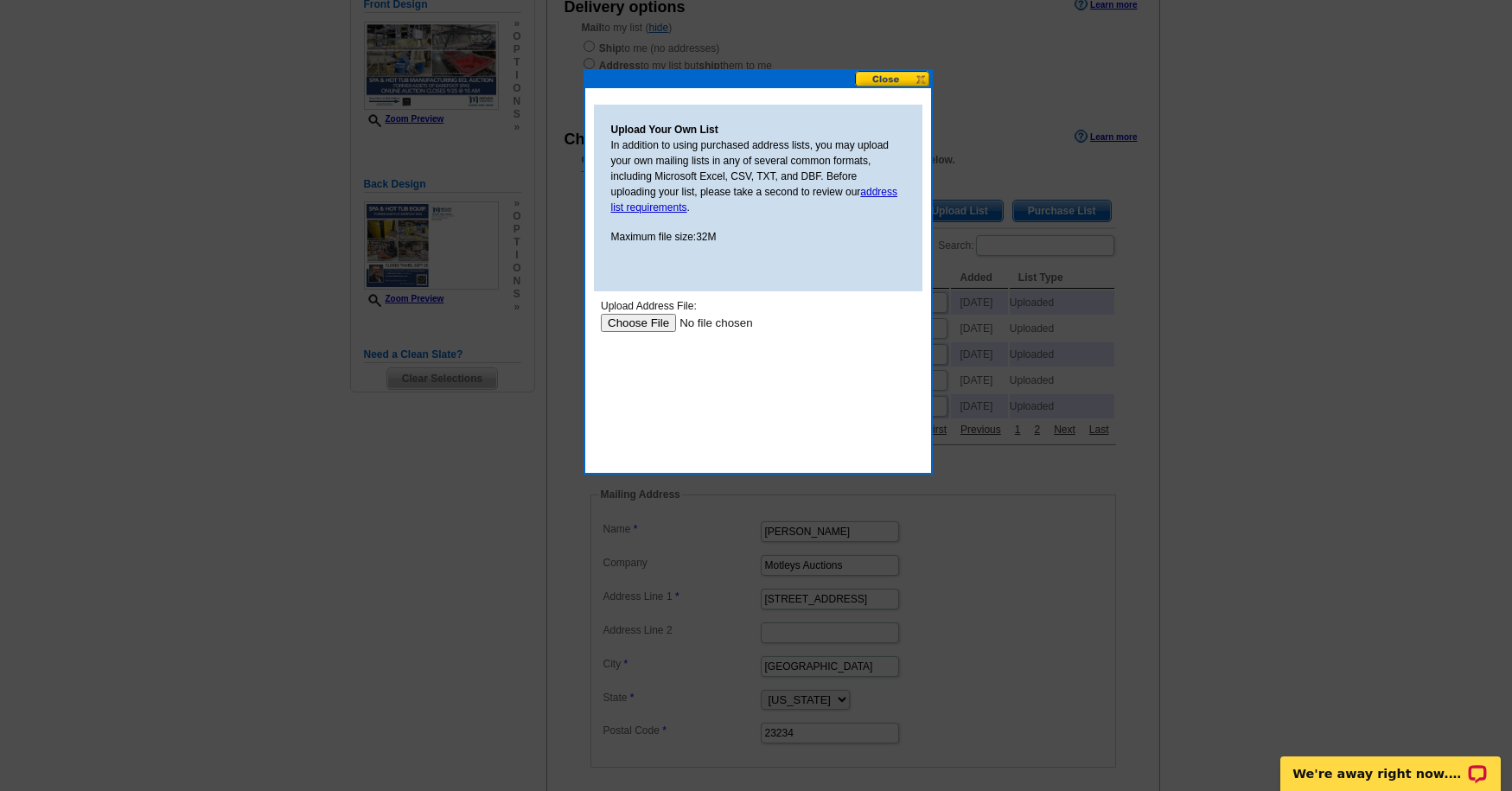
click at [631, 322] on input "file" at bounding box center [709, 322] width 219 height 19
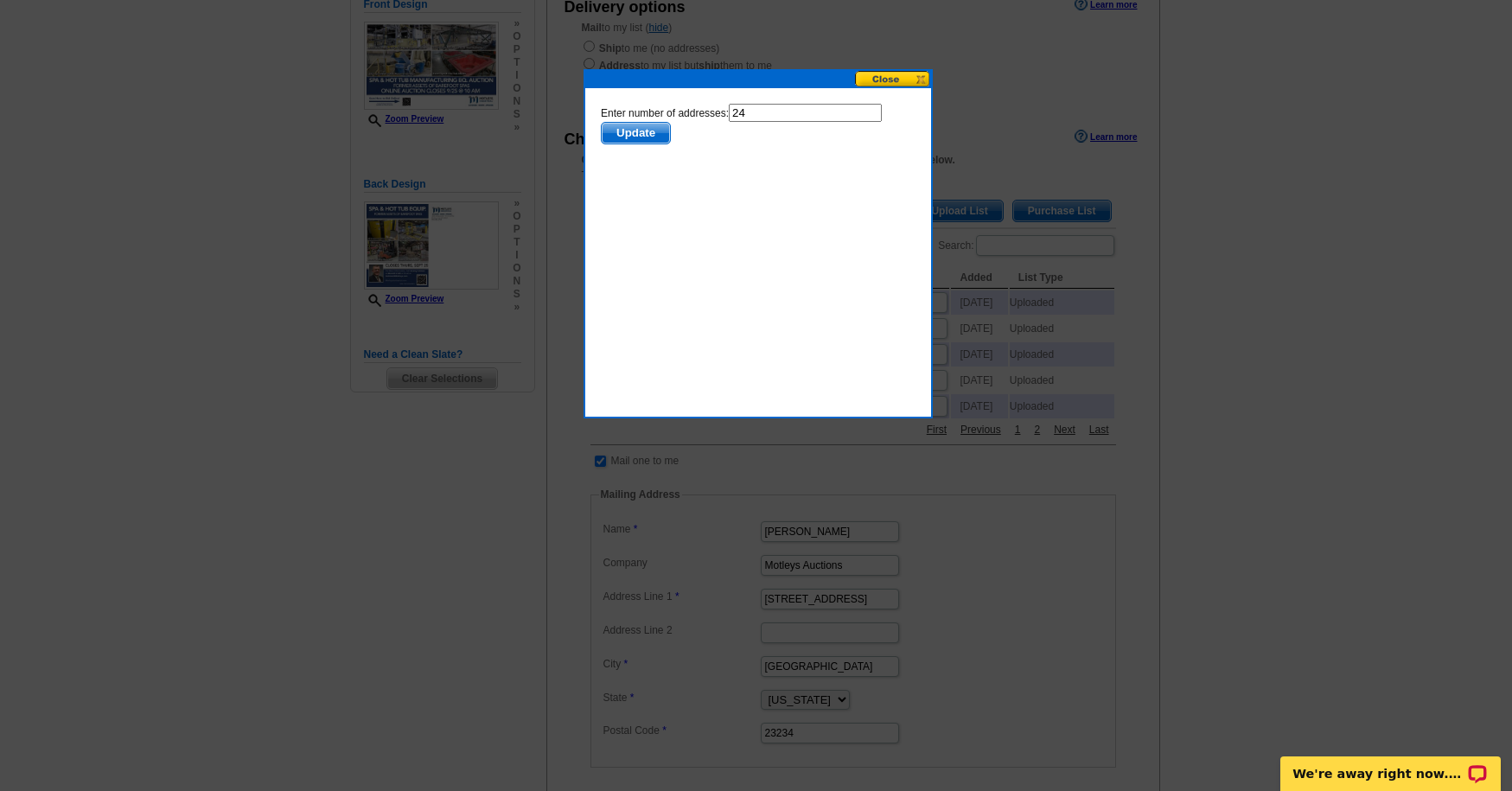
click at [641, 121] on form "Enter number of addresses: 24 Update" at bounding box center [757, 124] width 315 height 40
click at [643, 131] on span "Update" at bounding box center [635, 132] width 69 height 21
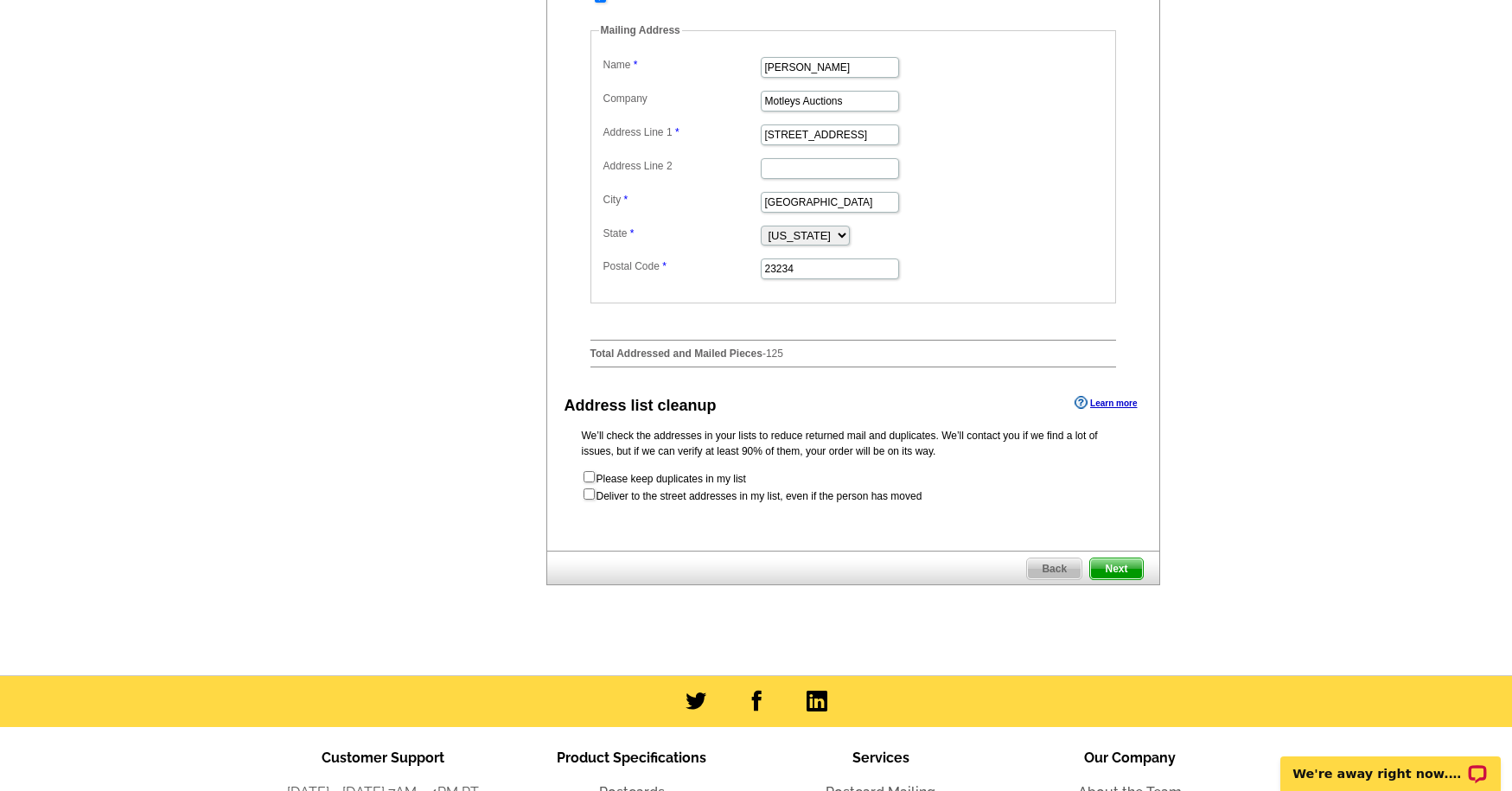
scroll to position [681, 0]
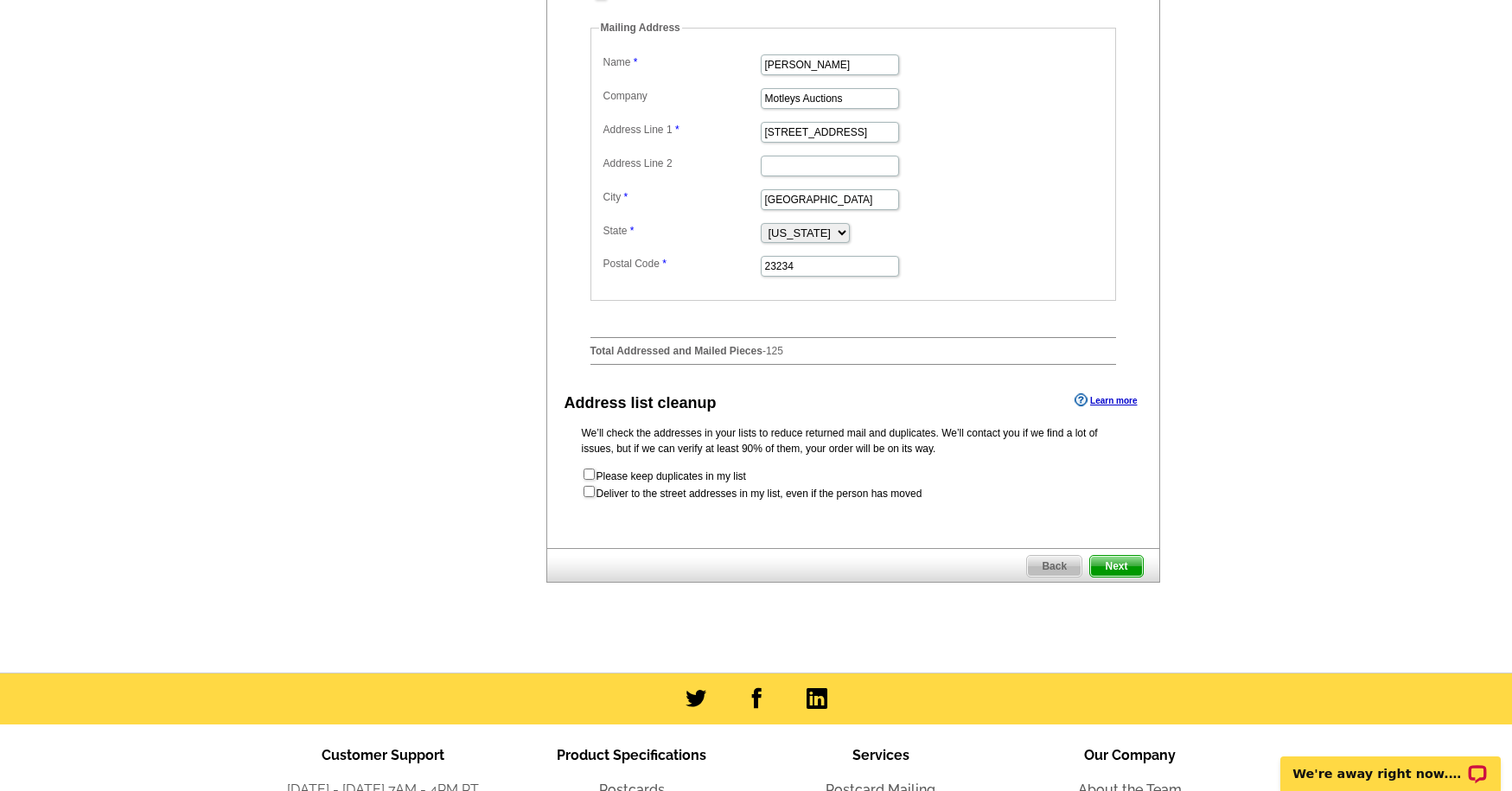
click at [1113, 576] on span "Next" at bounding box center [1116, 566] width 52 height 21
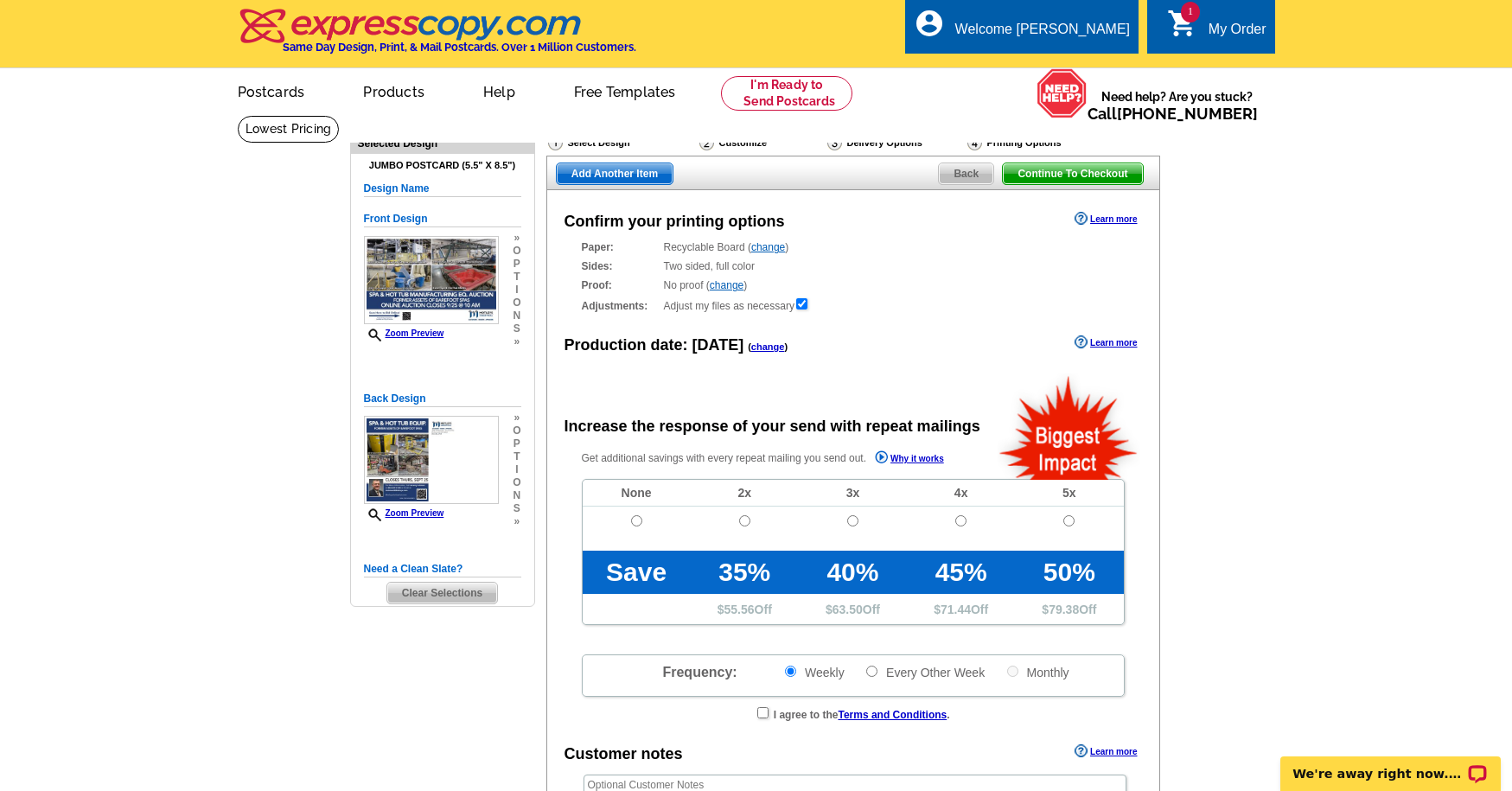
radio input "false"
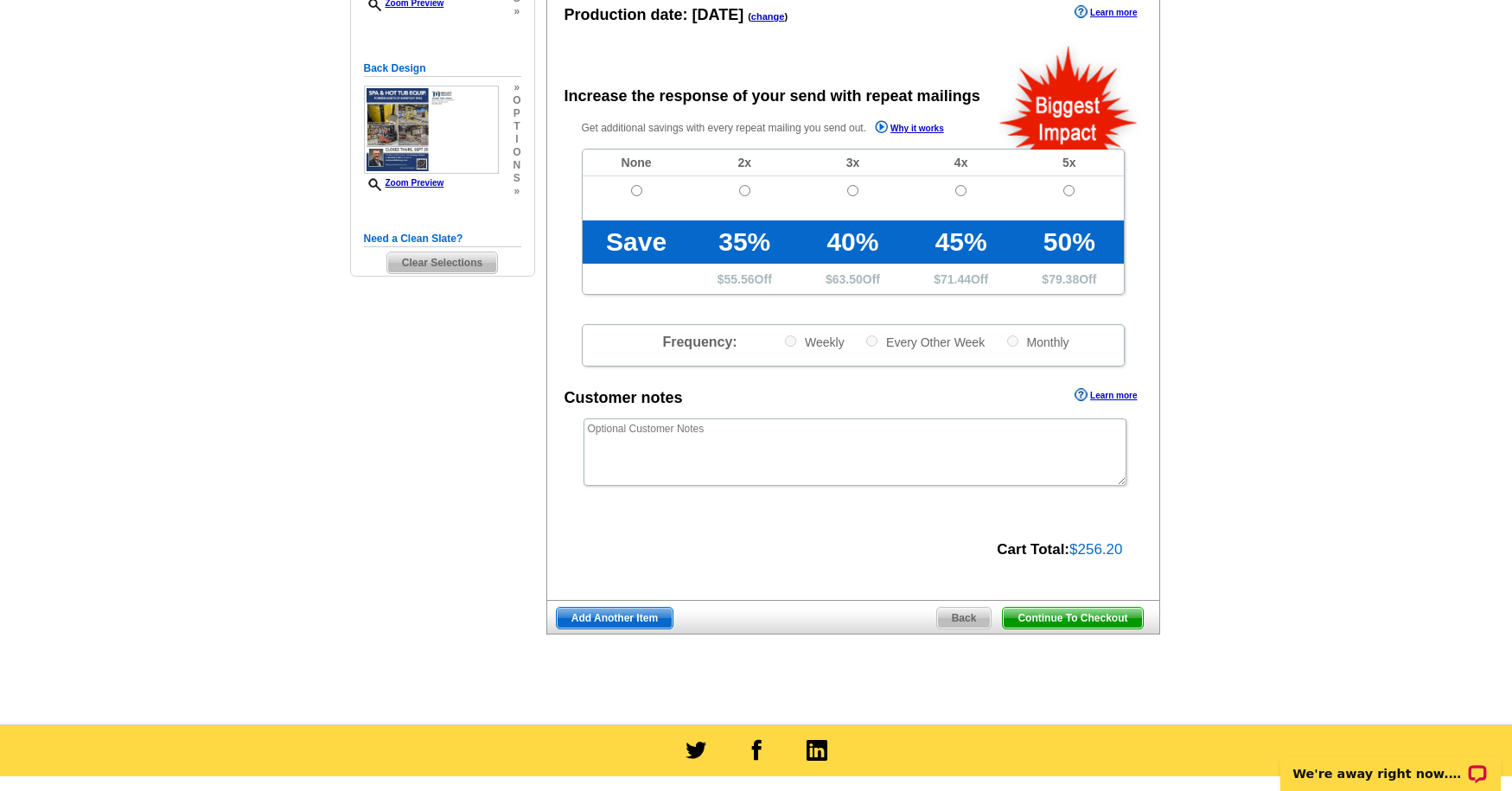
scroll to position [307, 0]
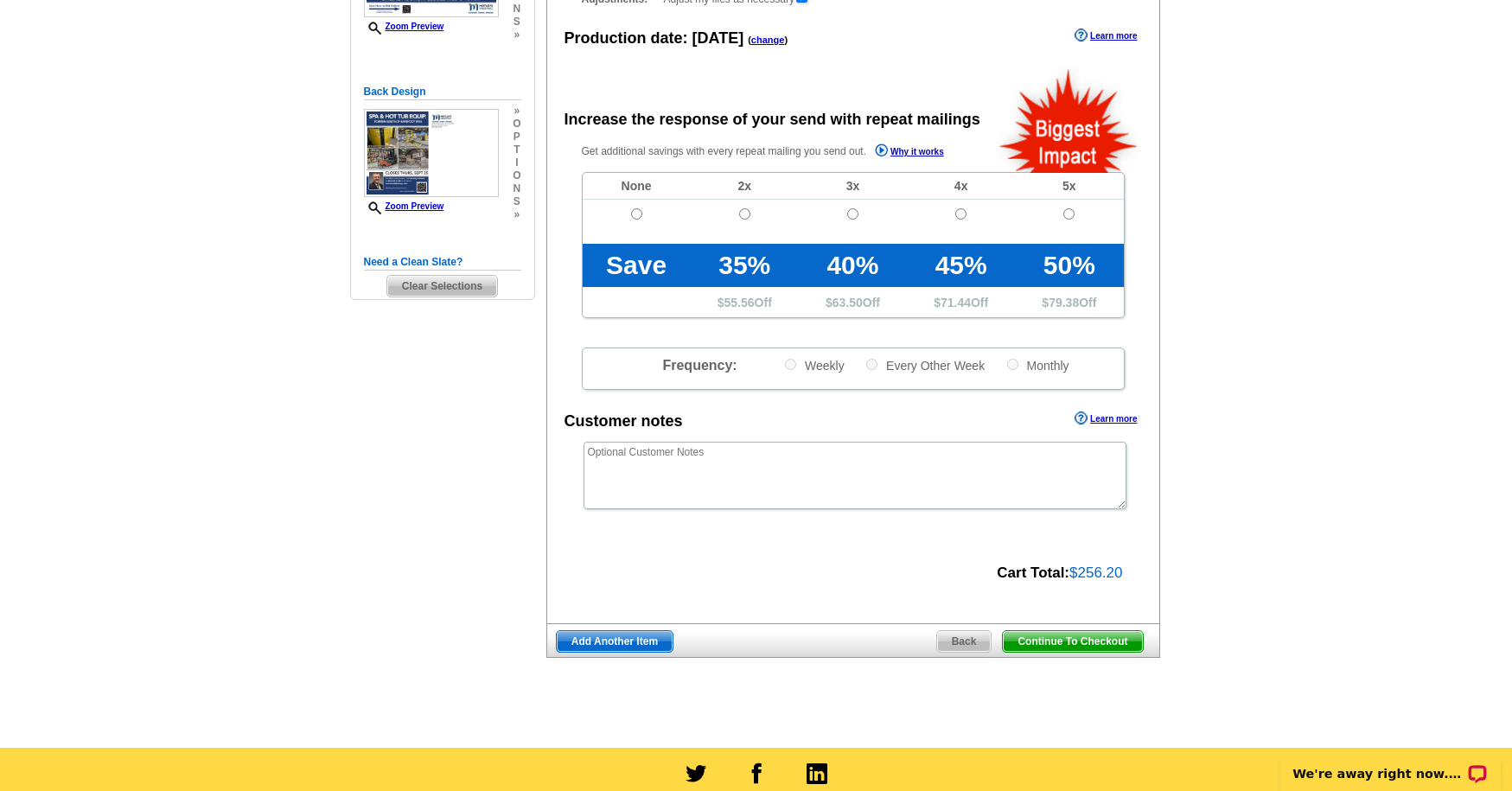
click at [1076, 639] on span "Continue To Checkout" at bounding box center [1073, 640] width 139 height 21
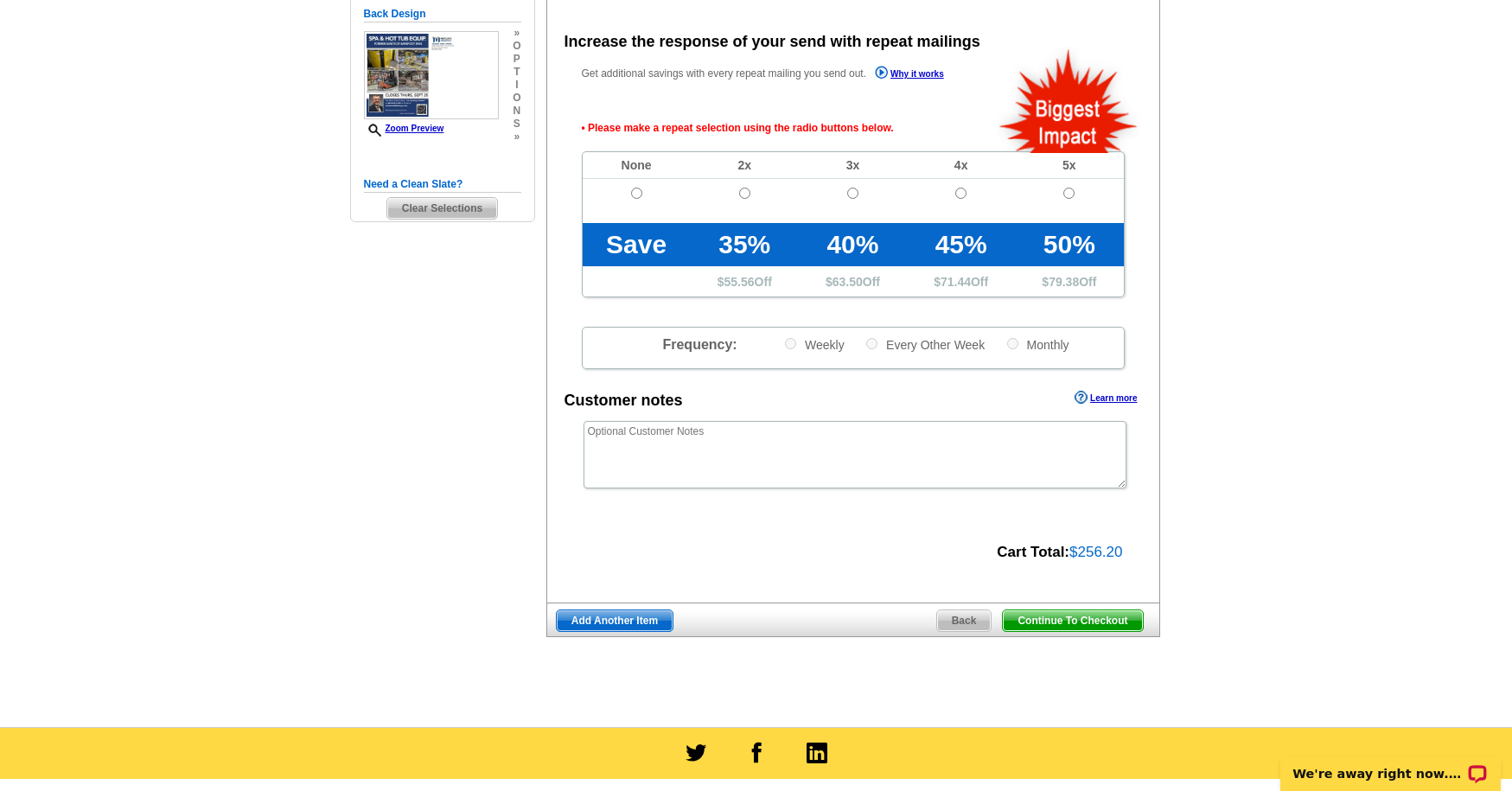
scroll to position [385, 0]
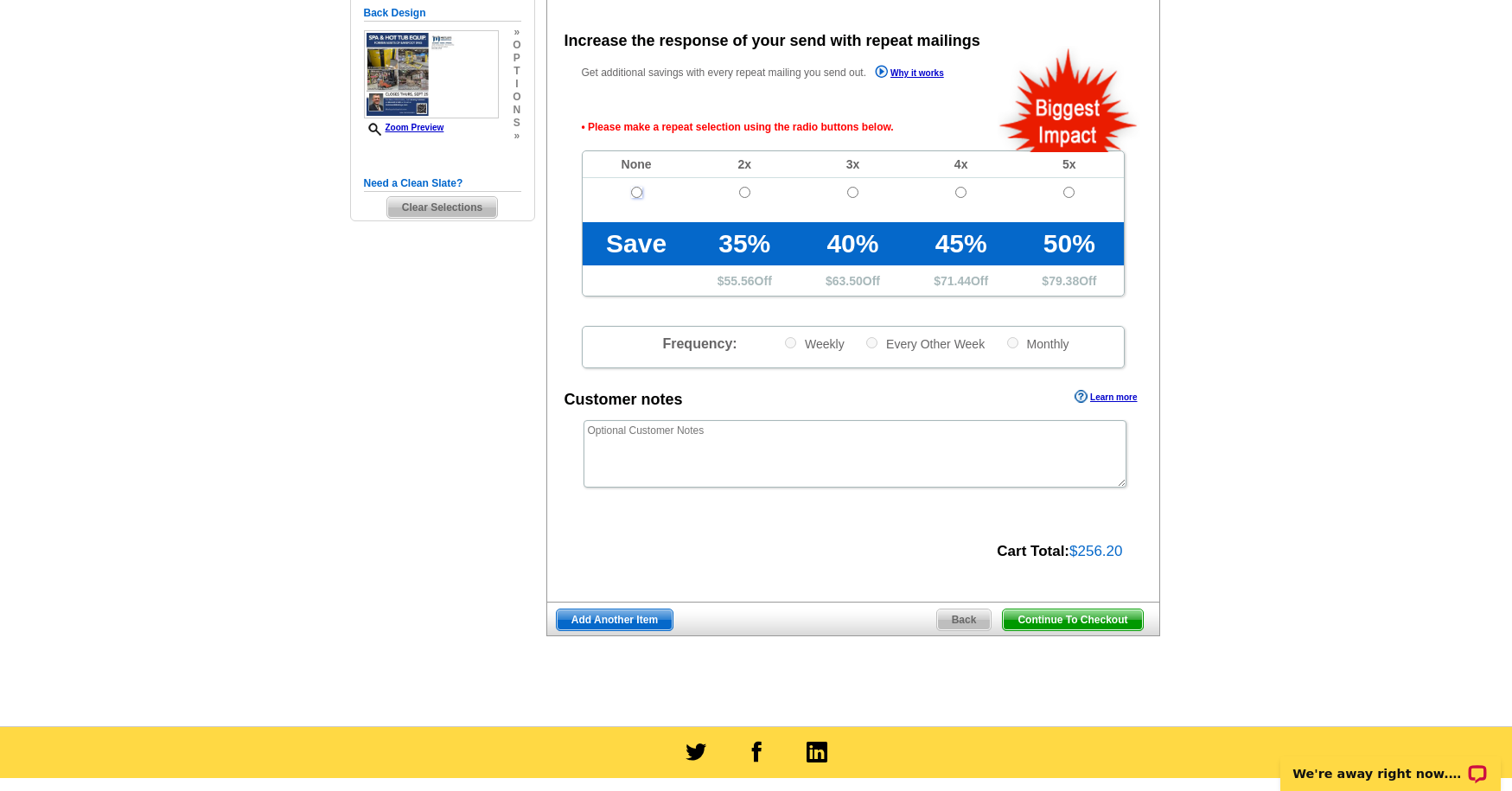
click at [639, 191] on input "radio" at bounding box center [635, 191] width 11 height 11
radio input "true"
click at [1100, 626] on span "Continue To Checkout" at bounding box center [1073, 618] width 139 height 21
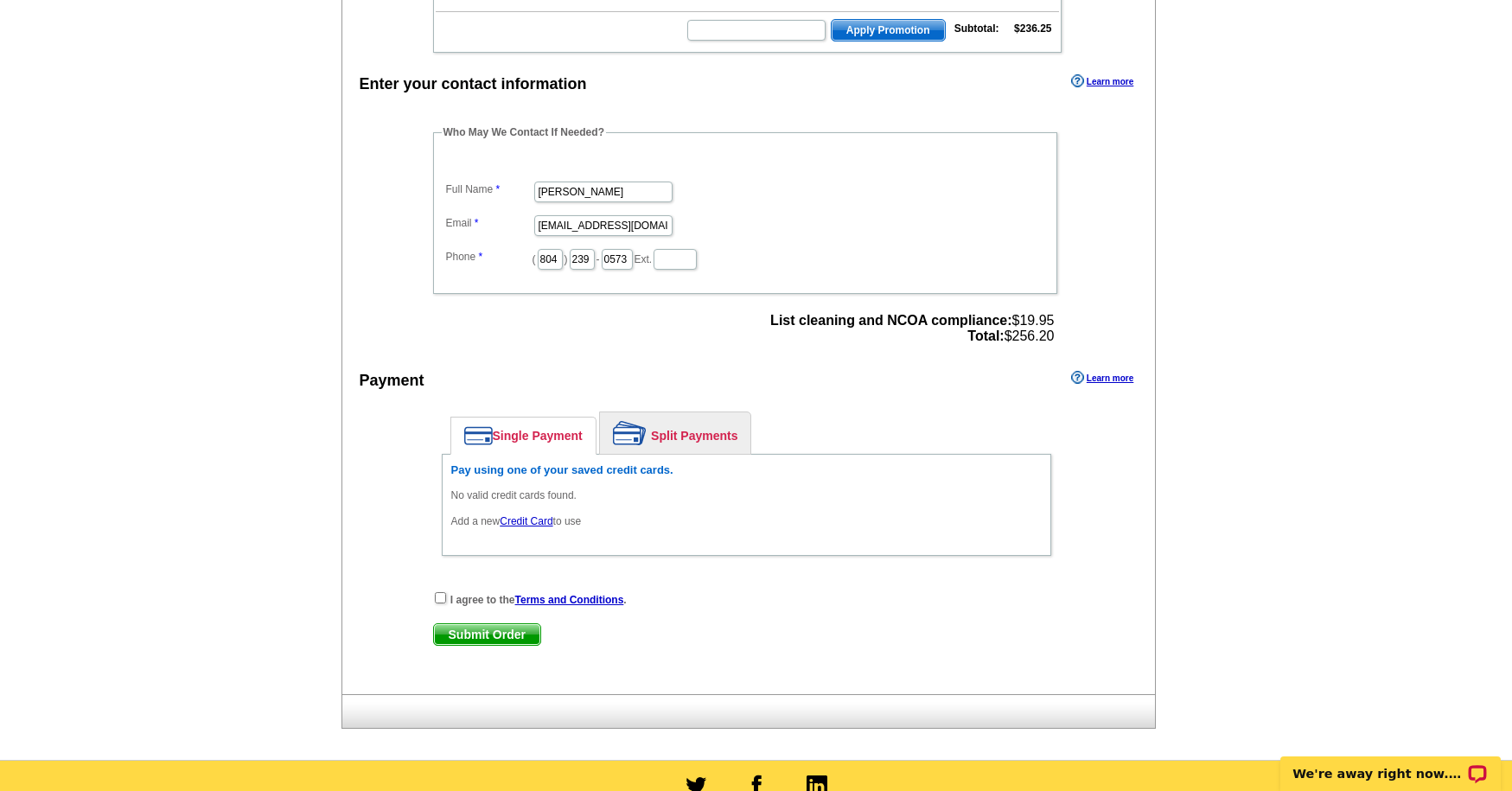
scroll to position [483, 0]
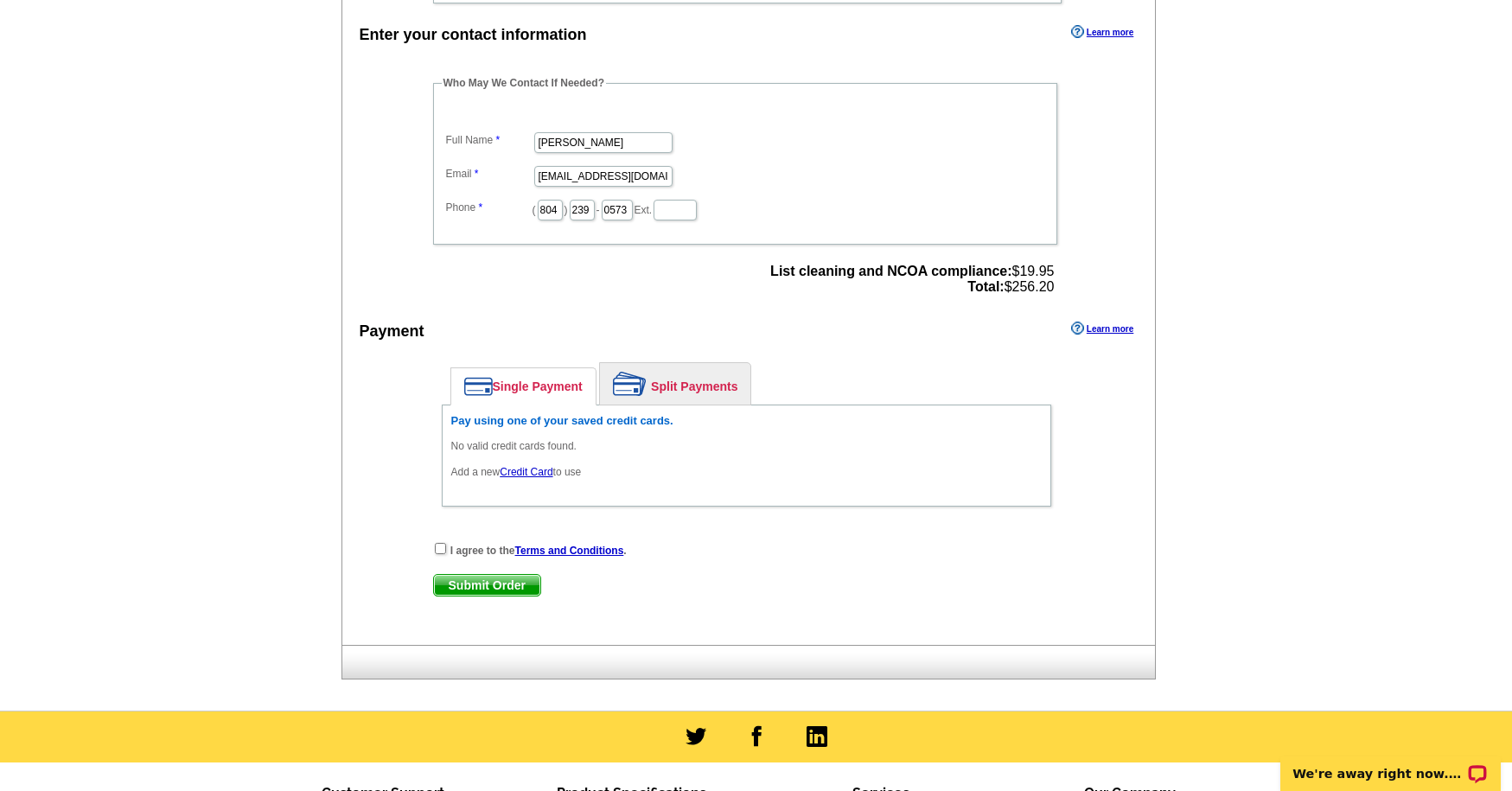
click at [520, 470] on link "Credit Card" at bounding box center [526, 471] width 53 height 12
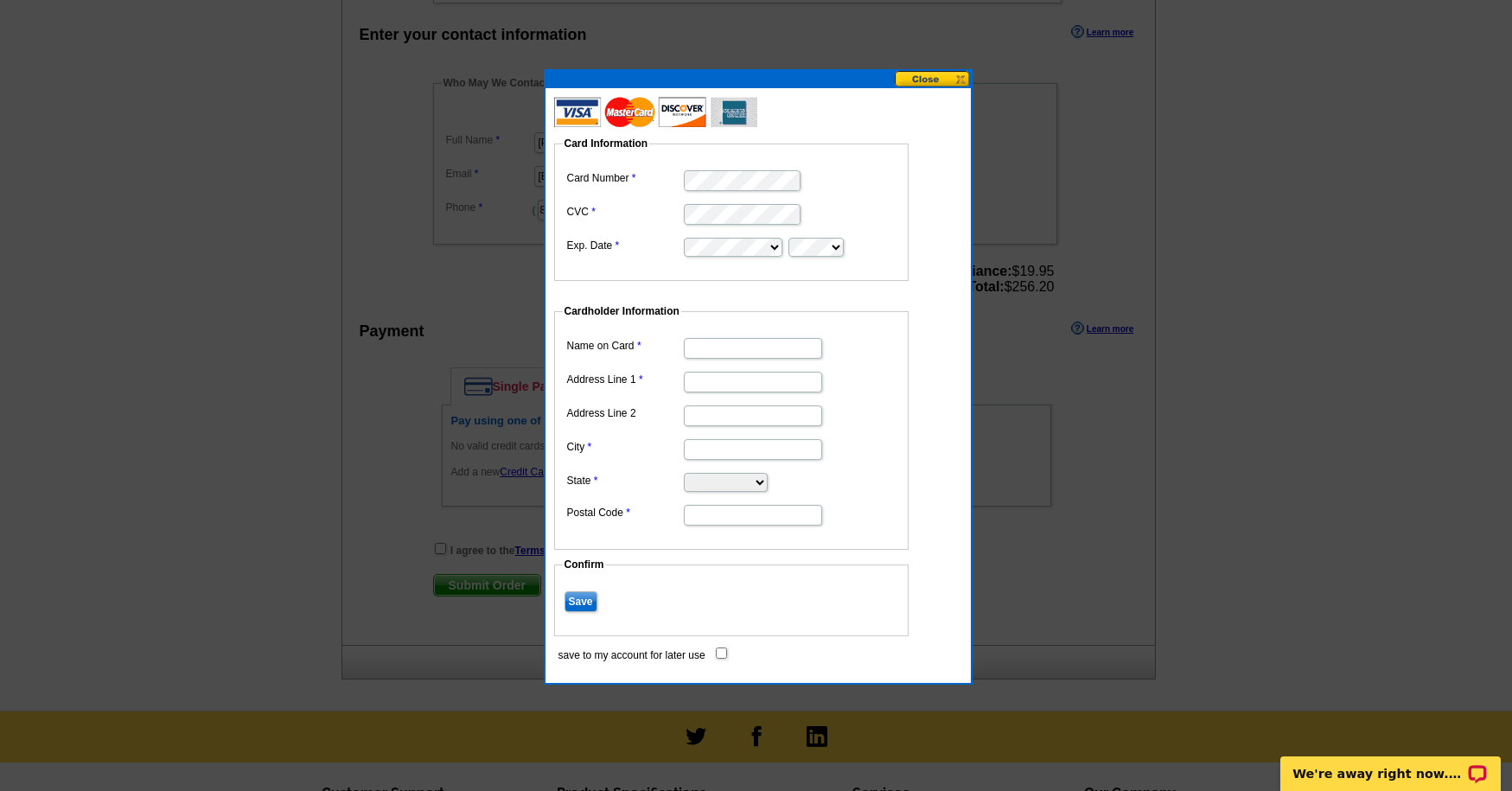
type input "Motleys Auctions"
click at [739, 383] on input "Address Line 1" at bounding box center [752, 381] width 138 height 21
type input "[STREET_ADDRESS]"
type input "[GEOGRAPHIC_DATA]"
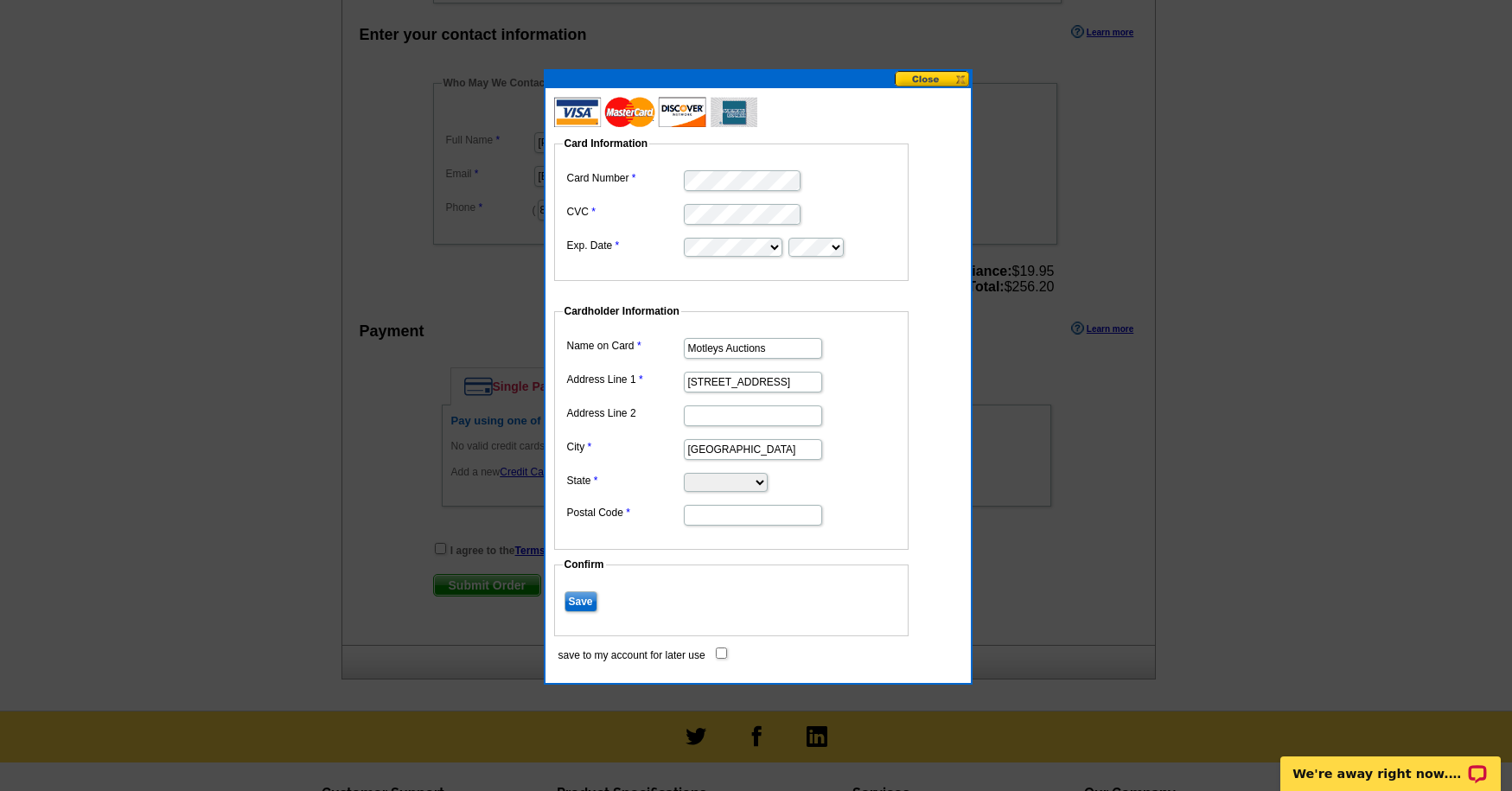
select select "VA"
type input "23234"
click at [859, 433] on dl "Name on Card Motleys Auctions Address Line 1 [STREET_ADDRESS] Address Line 2 Ci…" at bounding box center [731, 429] width 337 height 193
click at [855, 356] on dd "Motleys Auctions" at bounding box center [731, 346] width 337 height 26
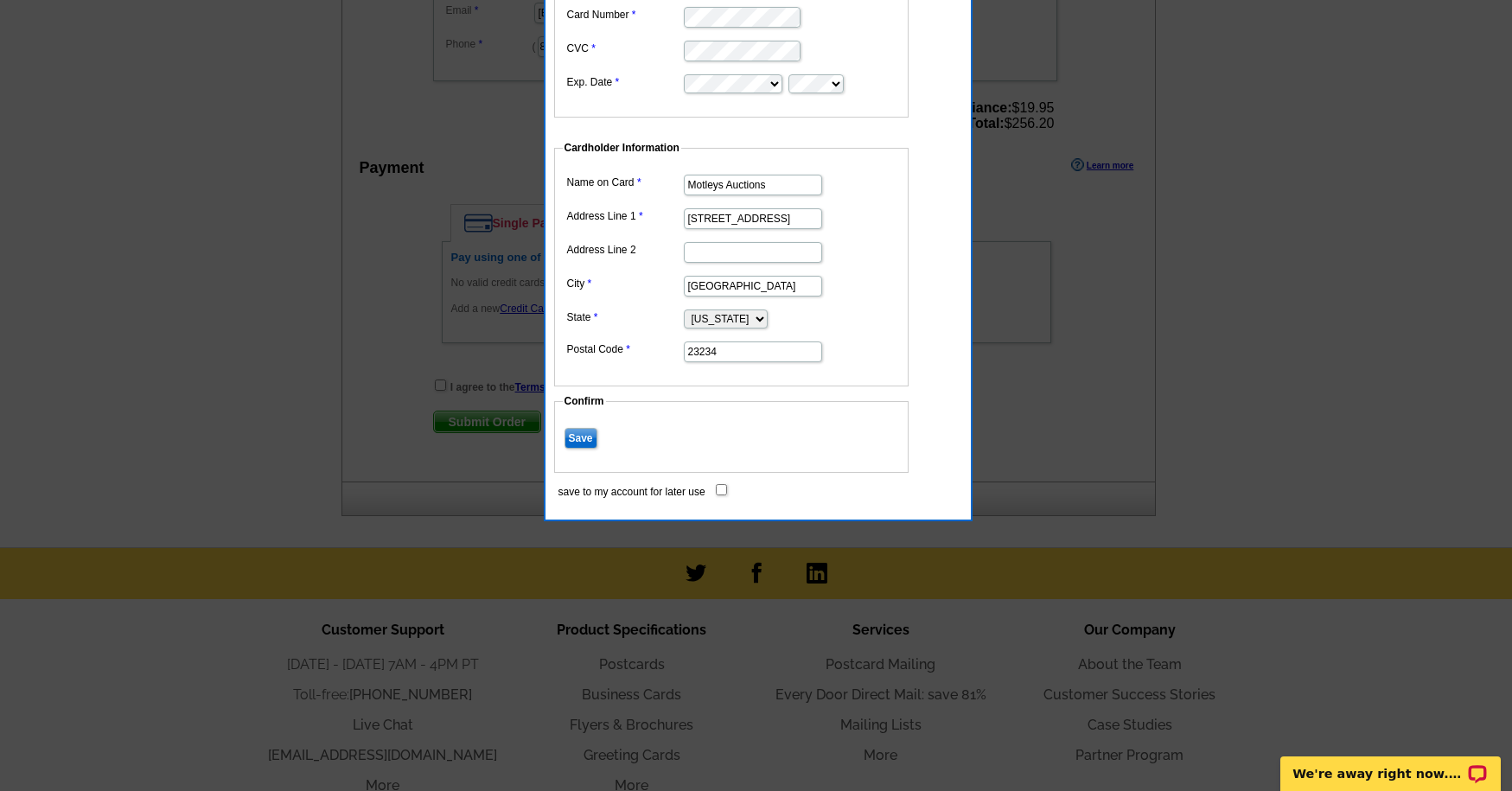
scroll to position [685, 0]
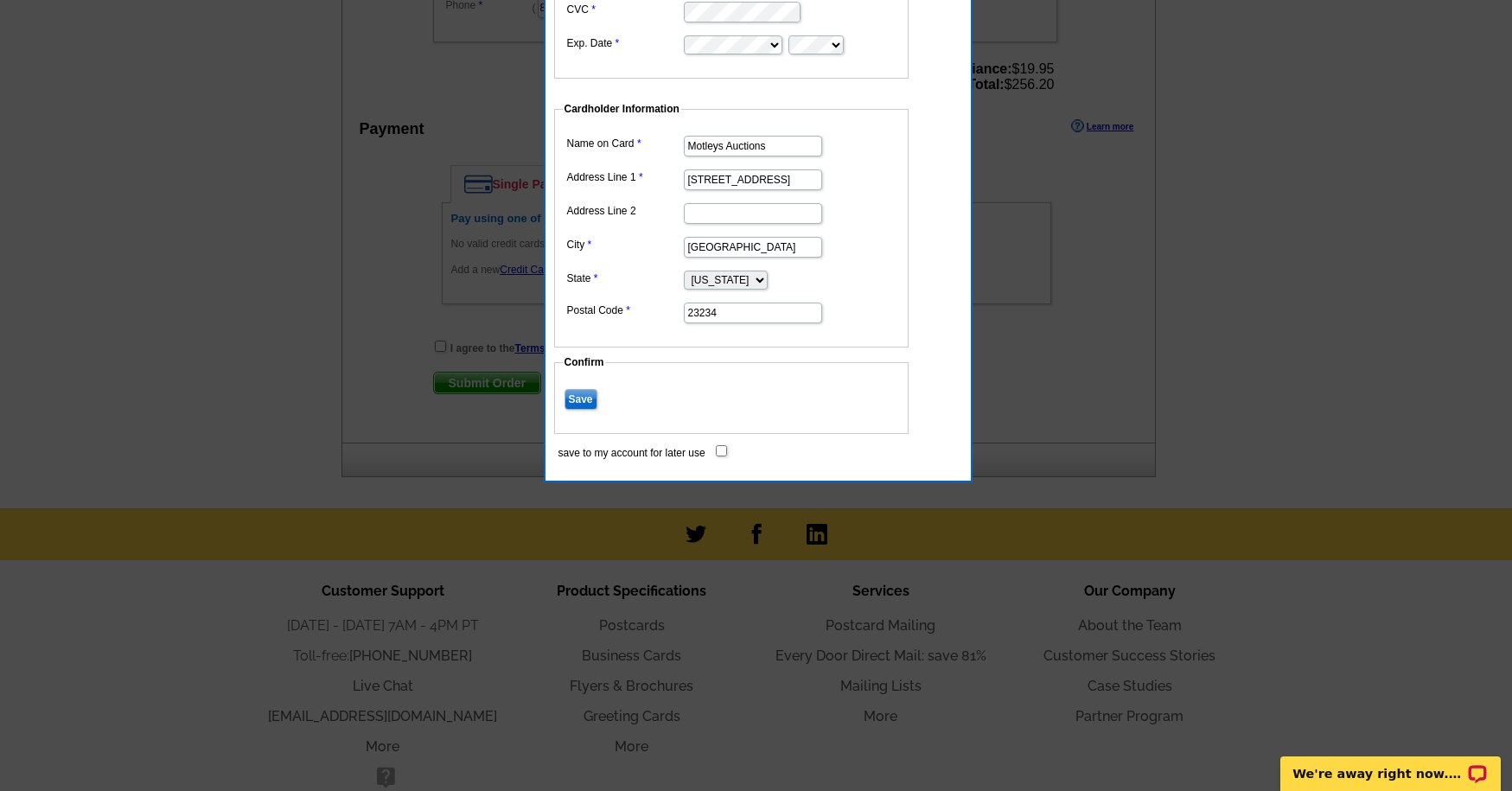
click at [579, 399] on input "Save" at bounding box center [580, 399] width 32 height 21
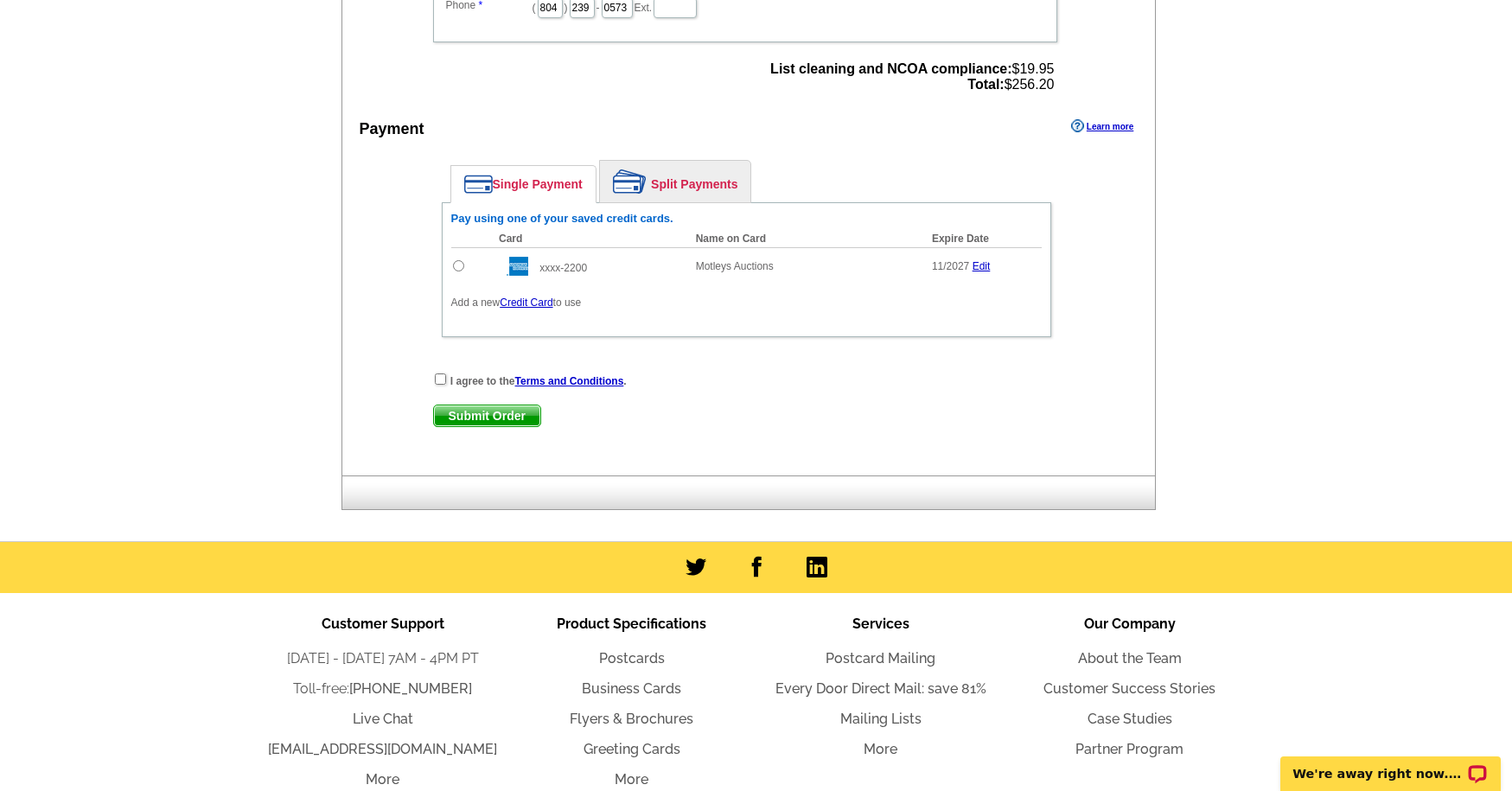
click at [461, 266] on input "radio" at bounding box center [458, 265] width 11 height 11
radio input "true"
click at [440, 375] on input "checkbox" at bounding box center [439, 378] width 11 height 11
checkbox input "true"
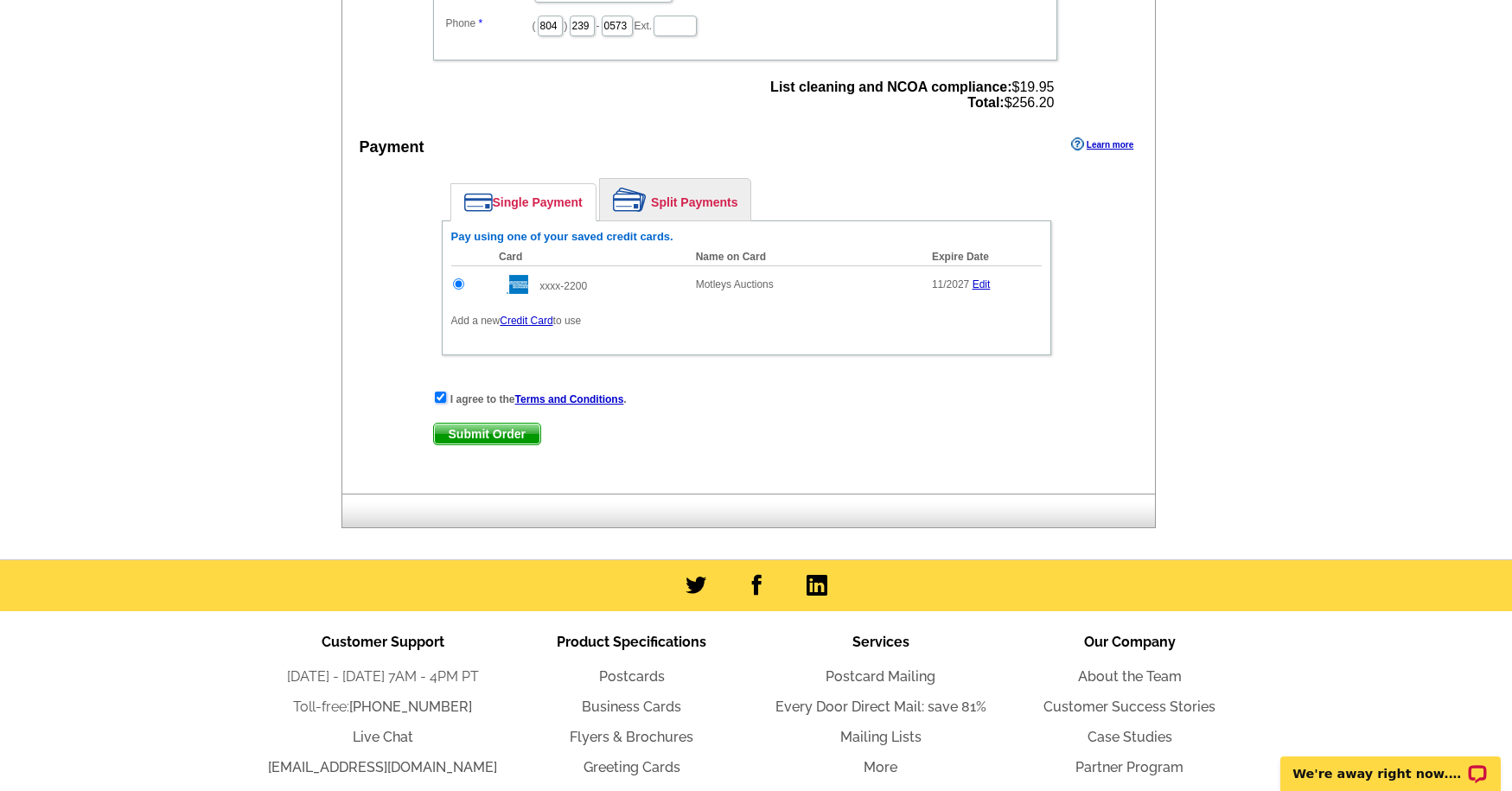
scroll to position [707, 0]
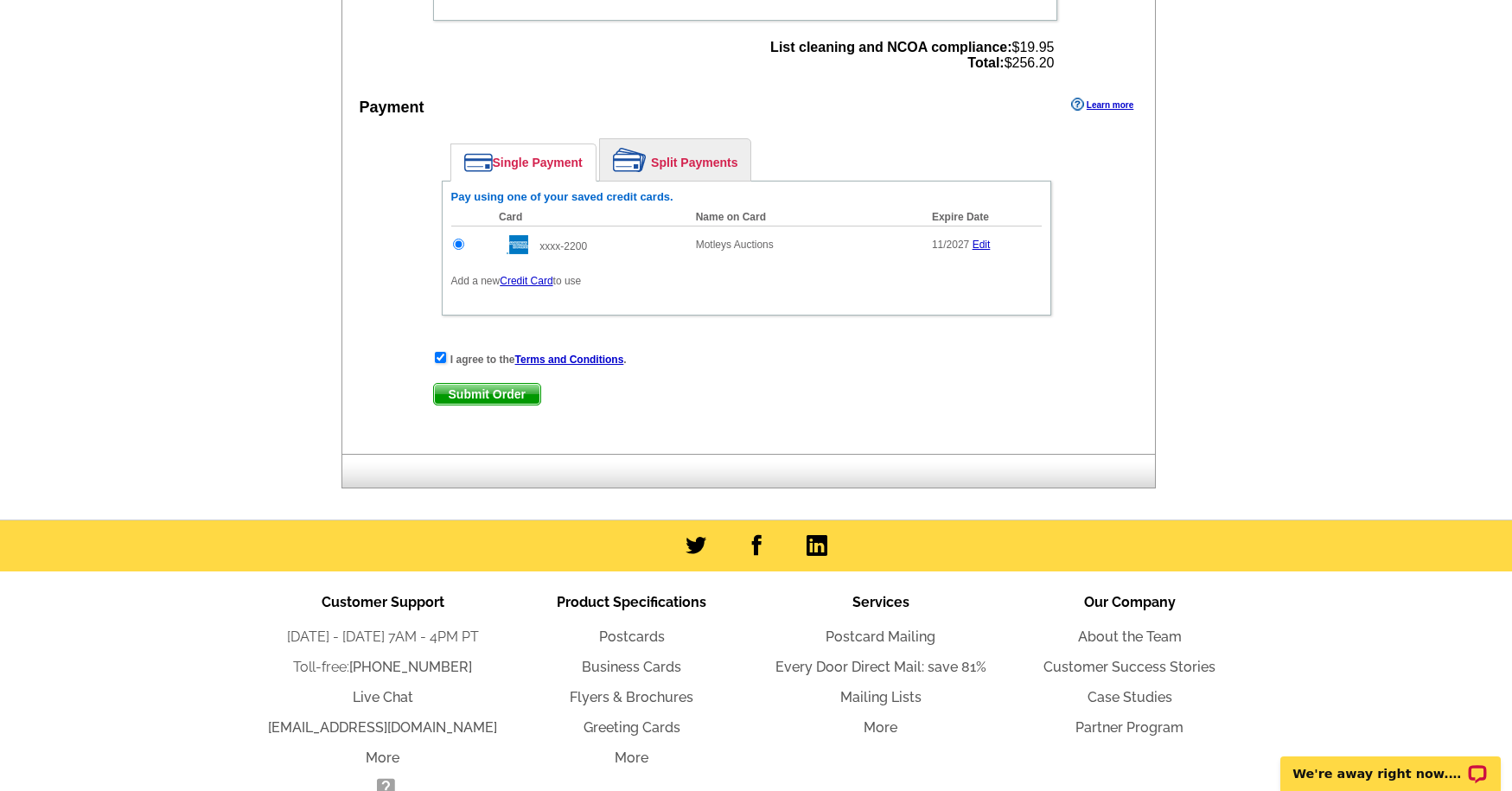
click at [496, 395] on span "Submit Order" at bounding box center [487, 393] width 106 height 21
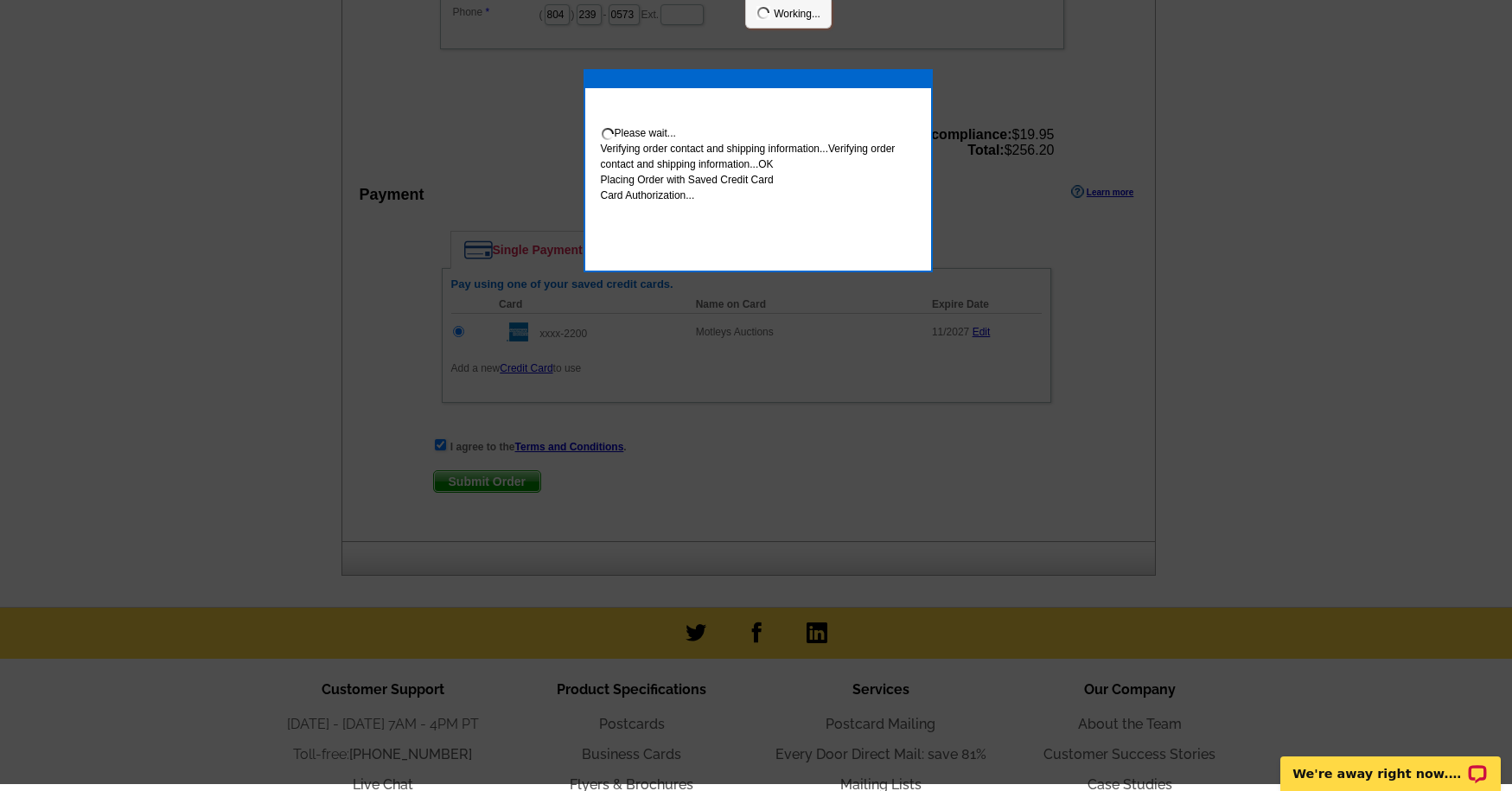
scroll to position [700, 0]
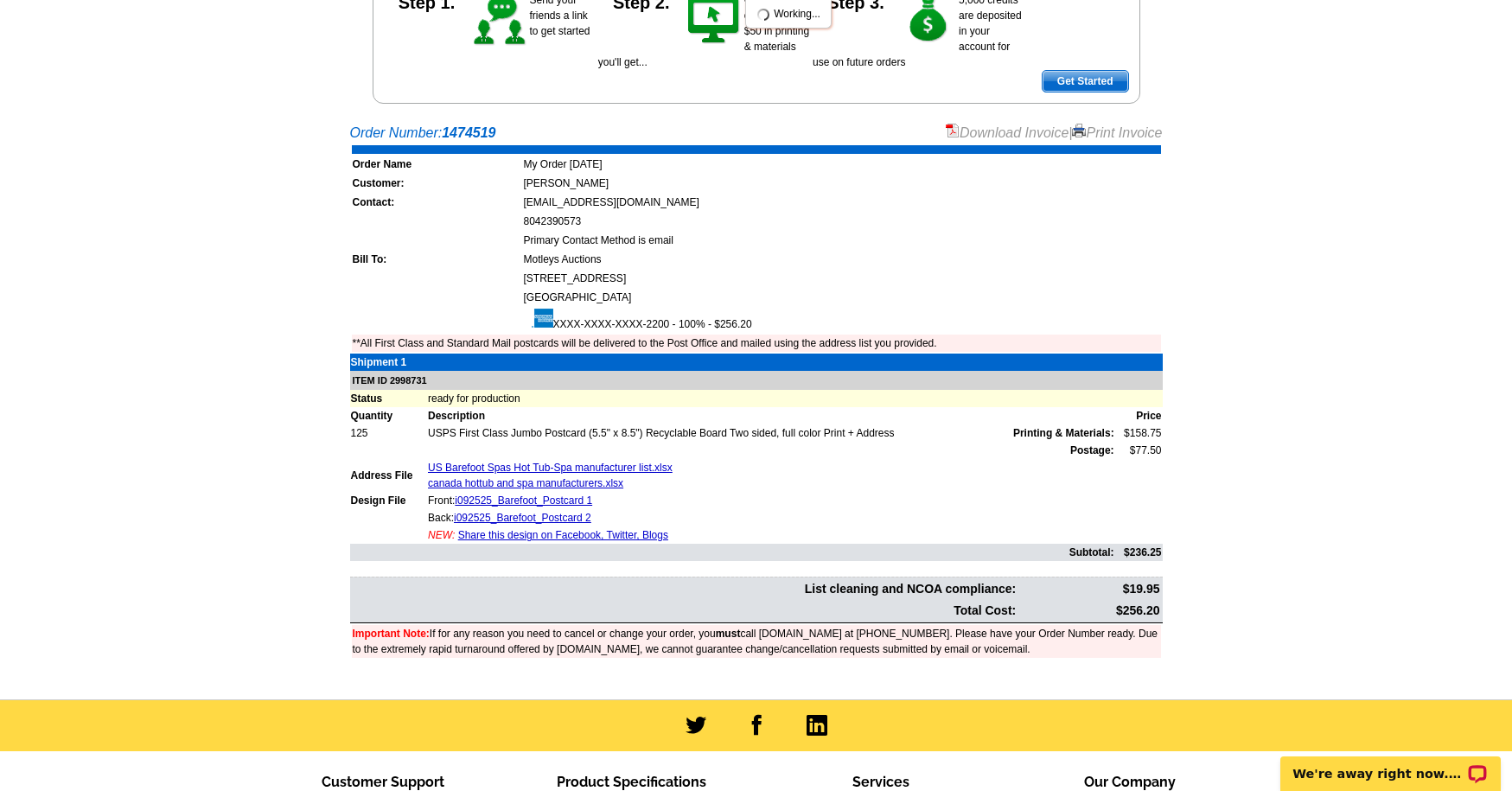
scroll to position [143, 0]
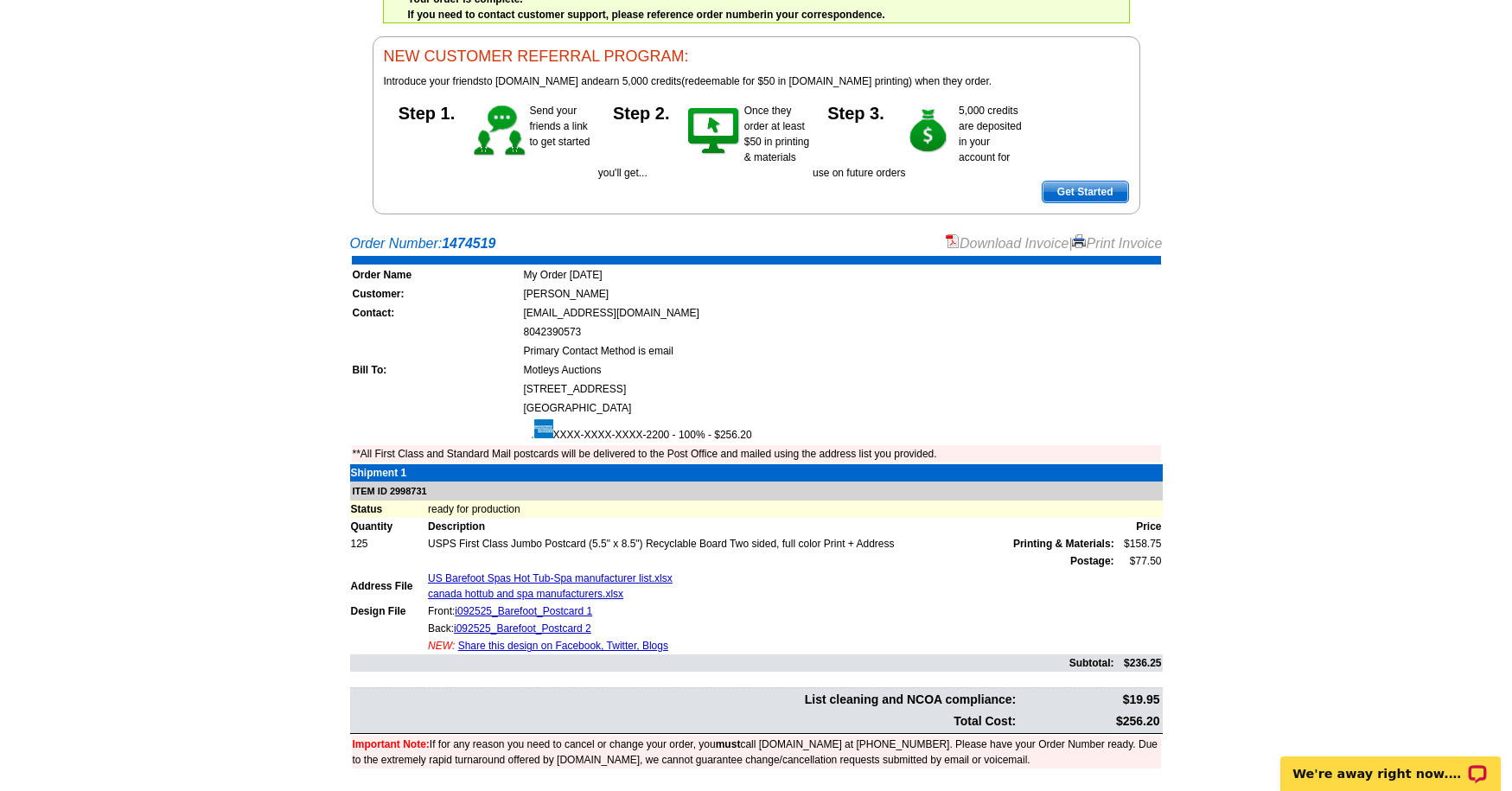
click at [1106, 241] on link "Print Invoice" at bounding box center [1117, 243] width 90 height 15
